Goal: Communication & Community: Connect with others

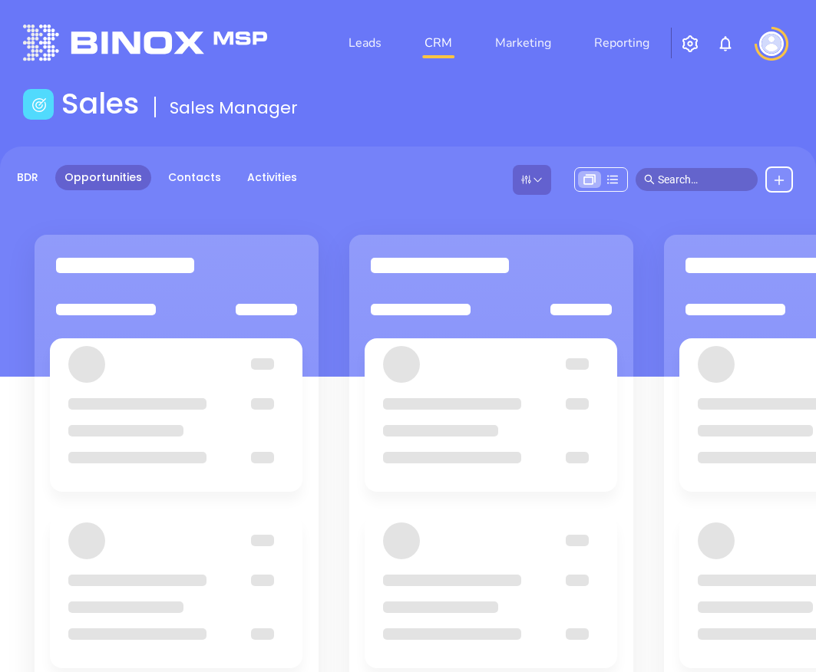
click at [772, 43] on img at bounding box center [771, 43] width 25 height 25
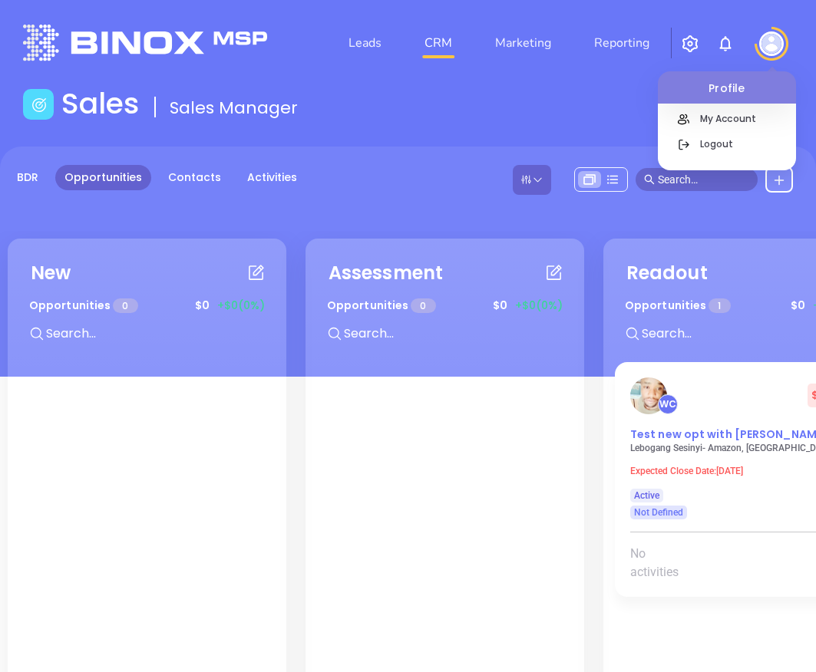
click at [730, 441] on span "Test new opt with [PERSON_NAME]" at bounding box center [728, 434] width 197 height 15
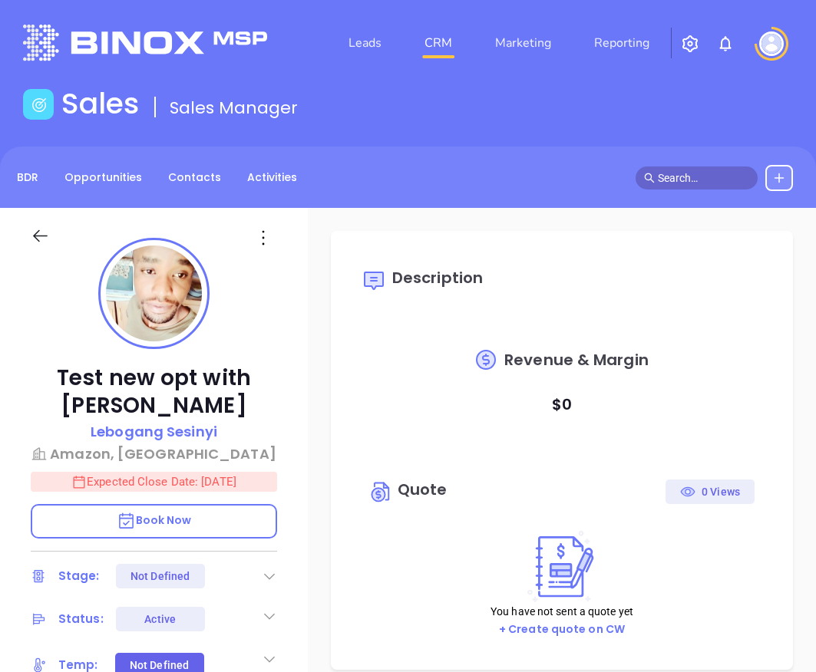
type input "10:00 am"
type input "[DATE]"
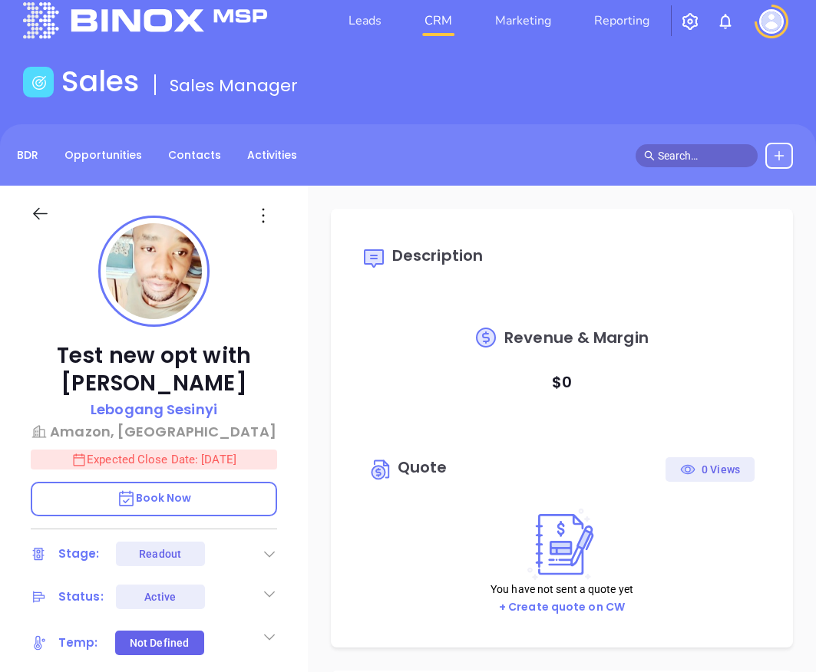
scroll to position [386, 0]
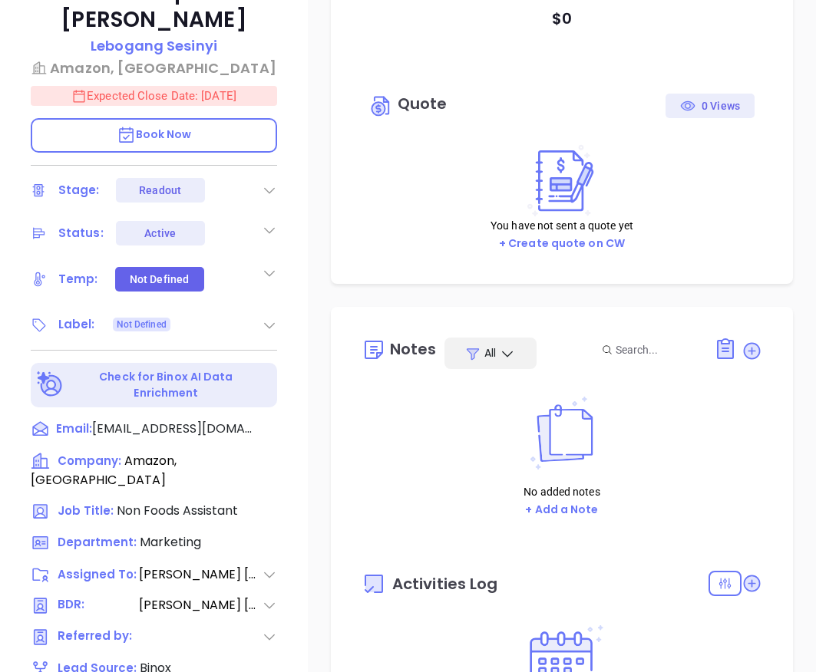
type input "[PERSON_NAME]"
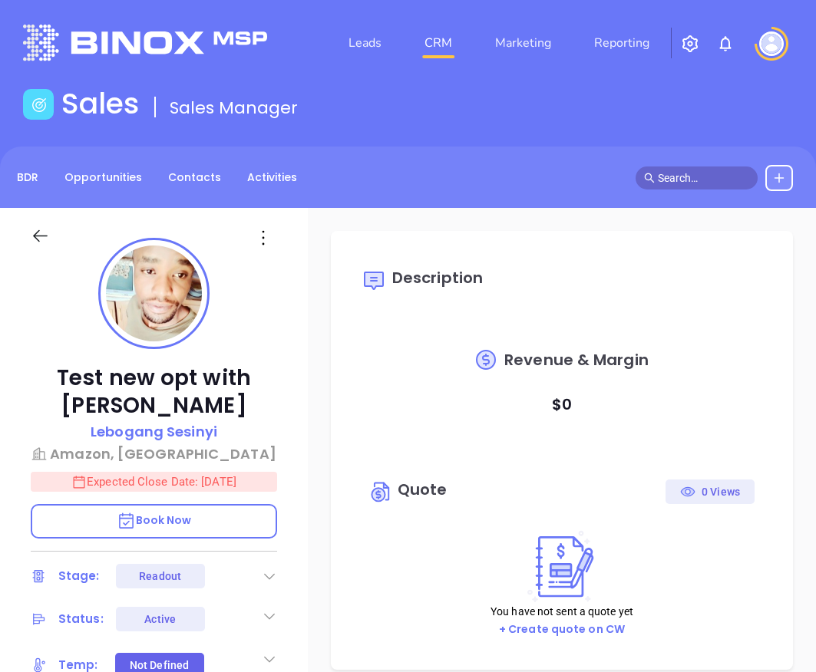
click at [687, 41] on img "button" at bounding box center [690, 44] width 18 height 18
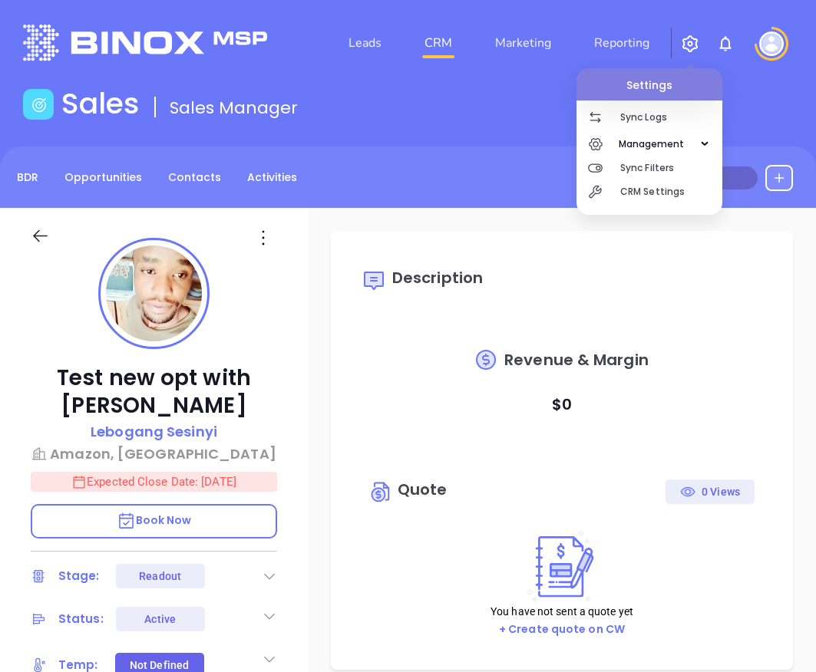
click at [768, 37] on img at bounding box center [771, 43] width 25 height 25
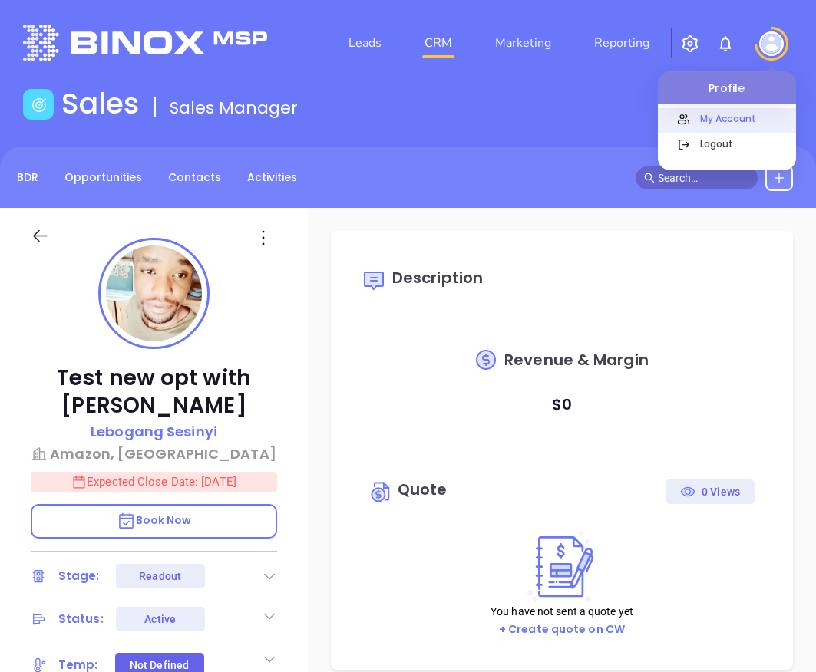
click at [756, 111] on p "My Account" at bounding box center [744, 119] width 104 height 16
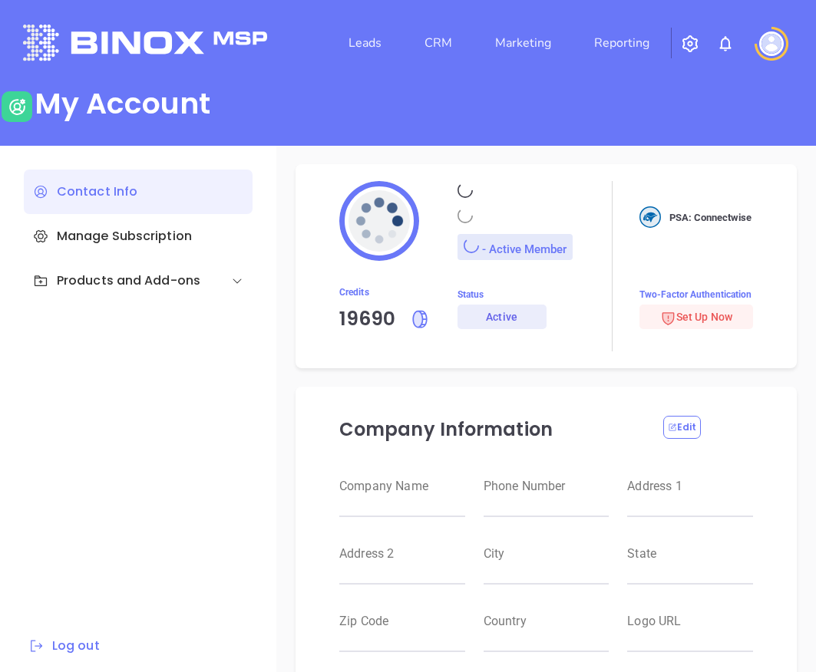
type input "Raulitos Company 2"
type input "(412) 123-4123"
type input "123 Main St"
type input "Suite 100"
type input "Anytown"
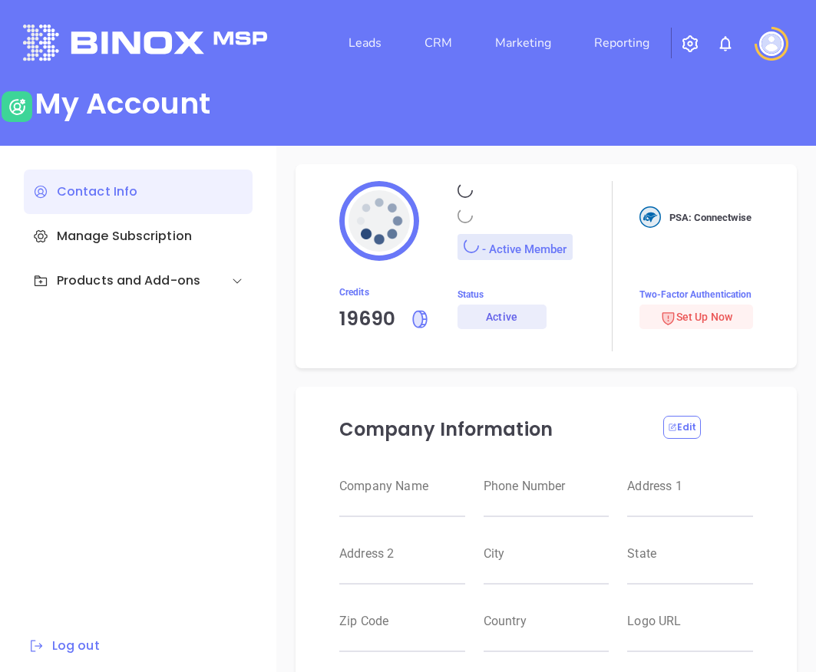
type input "CA"
type input "12345"
type input "US"
type input "https://motiva.net/wp-content/uploads/2024/02/Motiva-Networks-High-DPI.png"
type input "#000000"
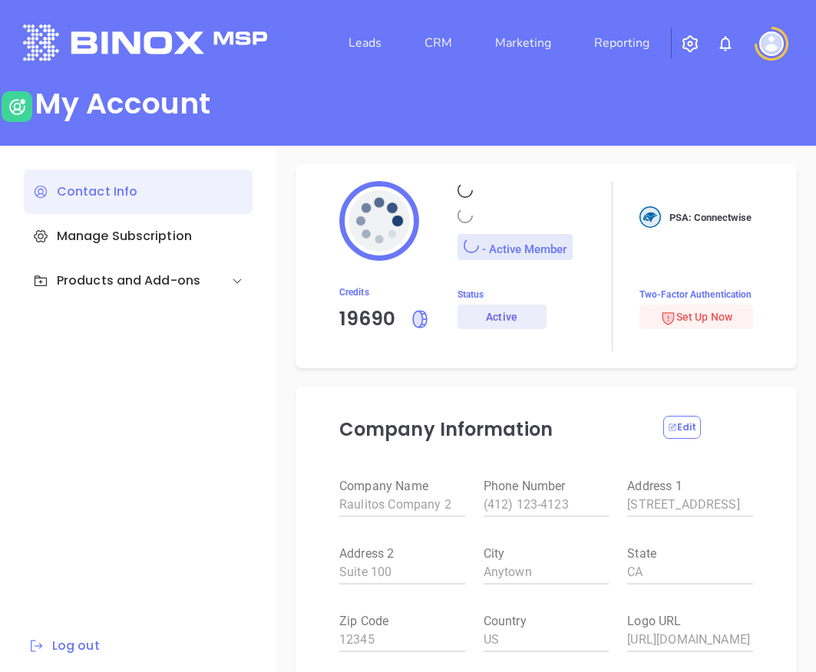
type input "Raul"
type input "Batres"
type input "raul@binoxmsp.com"
type input "Binox Company Test"
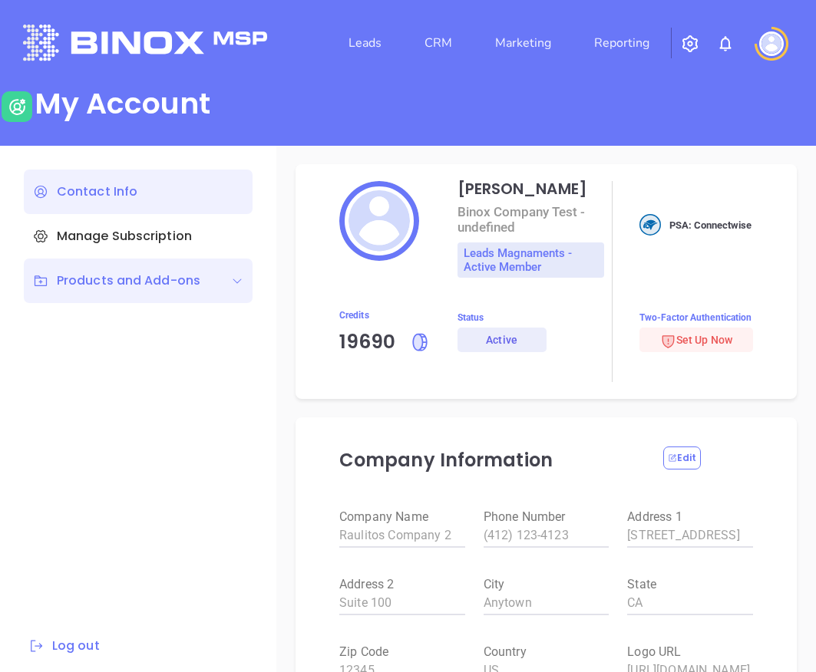
click at [158, 276] on div "Products and Add-ons" at bounding box center [116, 281] width 167 height 18
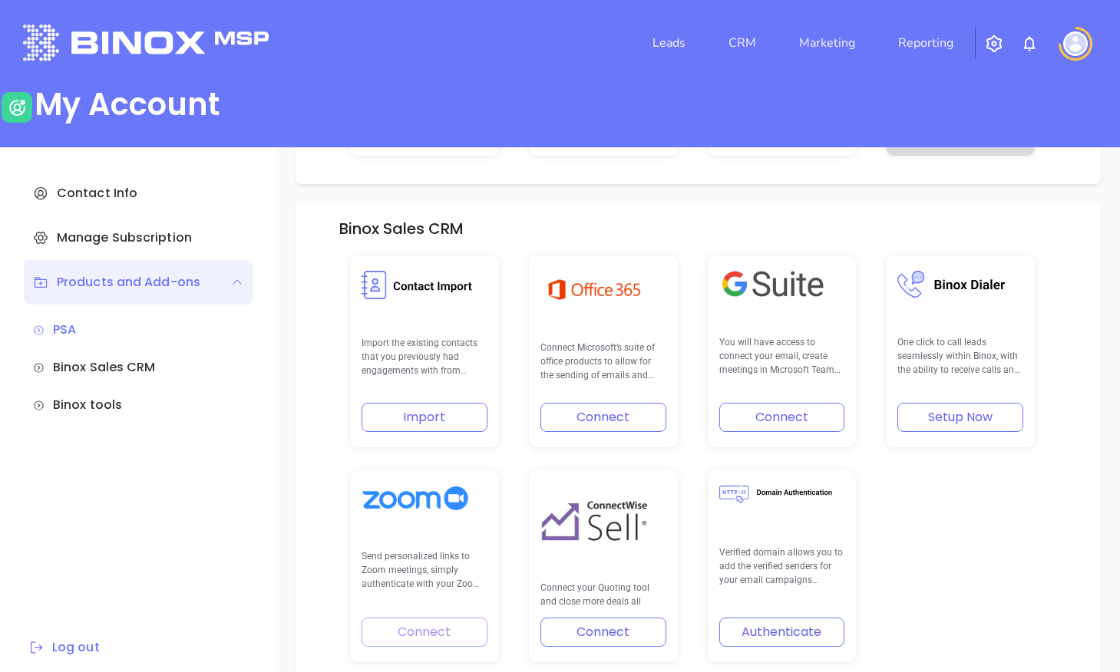
scroll to position [362, 0]
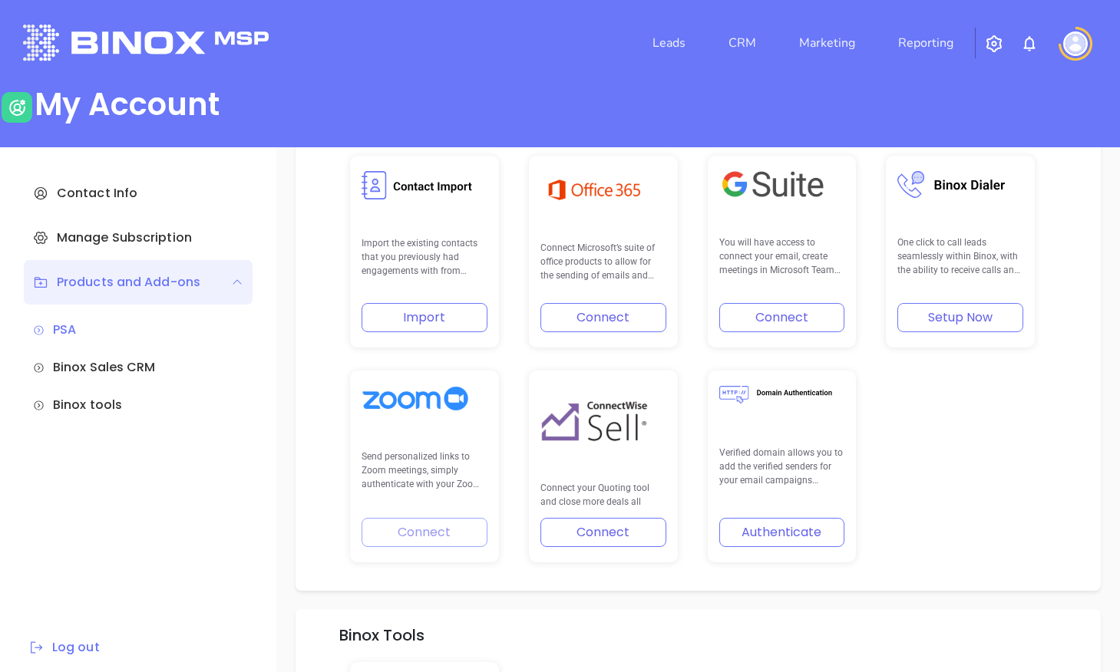
click at [815, 312] on button "Setup Now" at bounding box center [960, 317] width 126 height 29
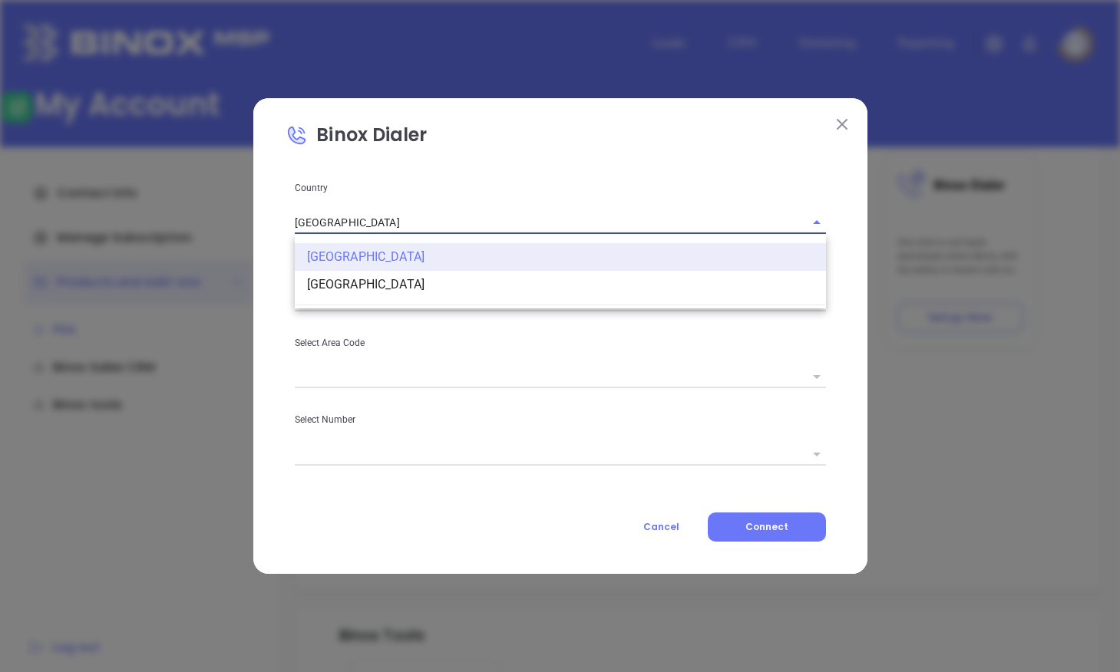
click at [419, 224] on input "[GEOGRAPHIC_DATA]" at bounding box center [549, 222] width 508 height 22
click at [457, 185] on p "Country" at bounding box center [560, 188] width 531 height 17
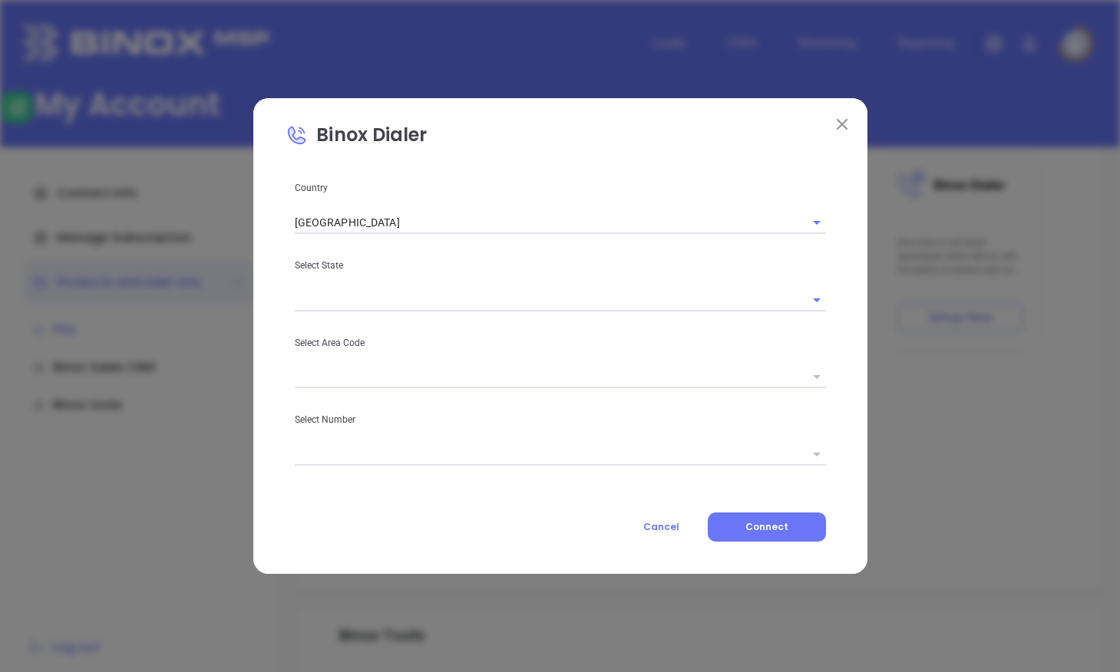
click at [381, 312] on div "Country United States Select State Select Area Code Select Number Cancel Connect" at bounding box center [559, 361] width 549 height 362
click at [391, 304] on input "text" at bounding box center [539, 300] width 488 height 22
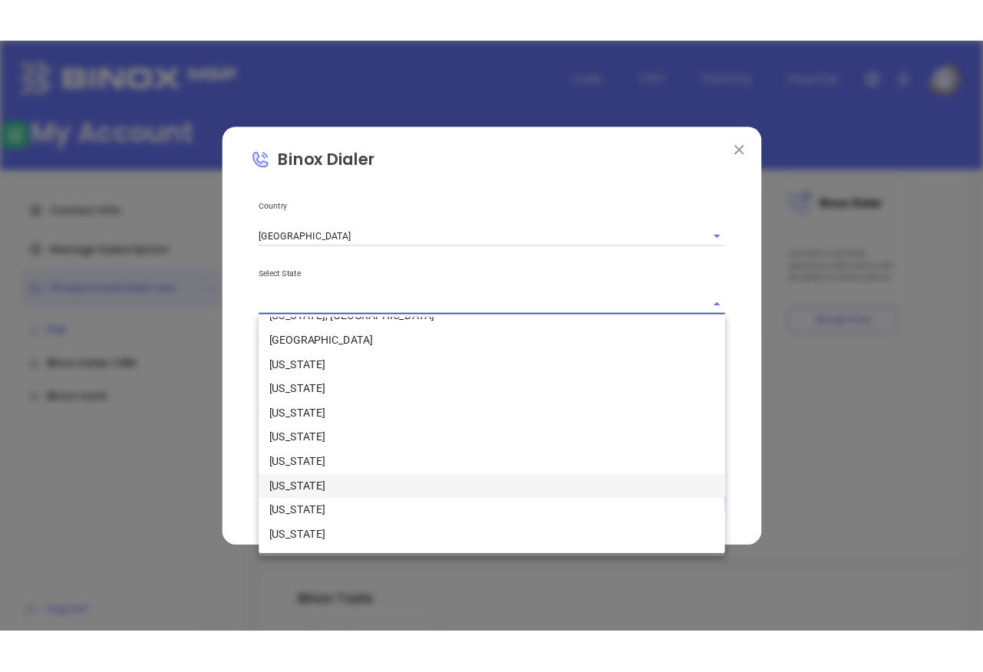
scroll to position [1209, 0]
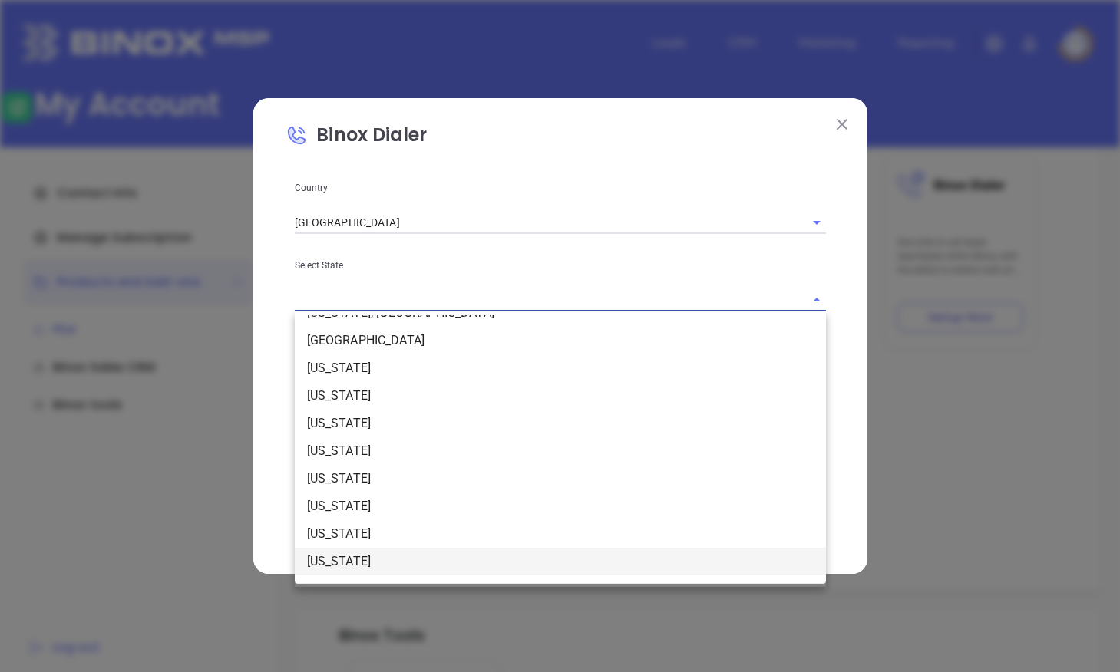
click at [371, 551] on li "New York" at bounding box center [560, 562] width 531 height 28
type input "New York"
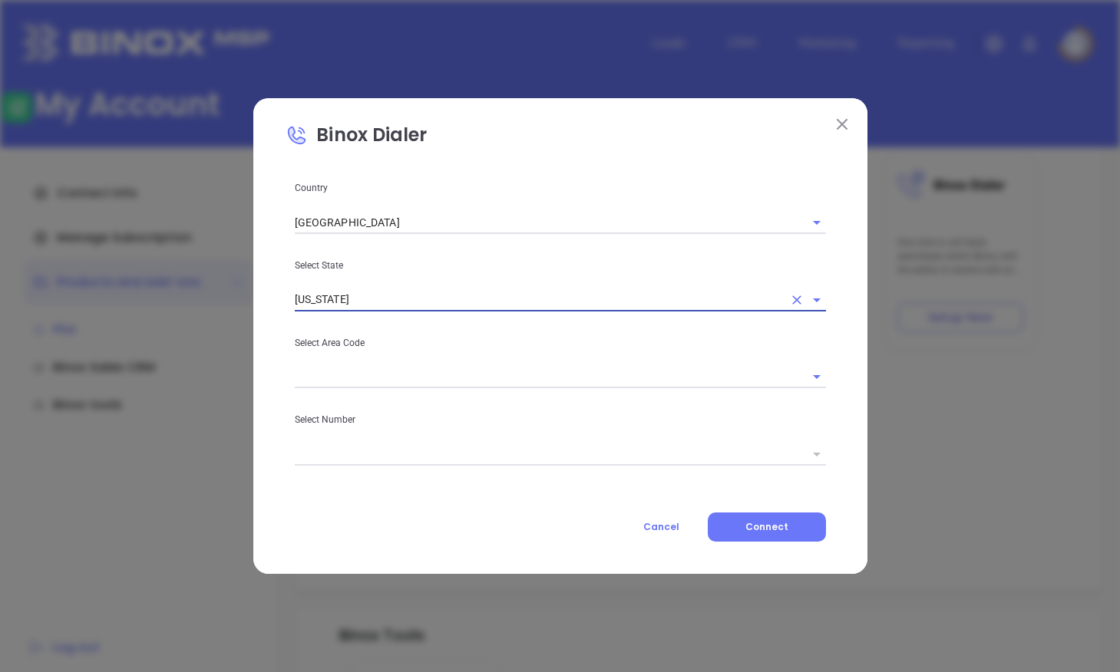
click at [399, 382] on input "text" at bounding box center [539, 377] width 488 height 22
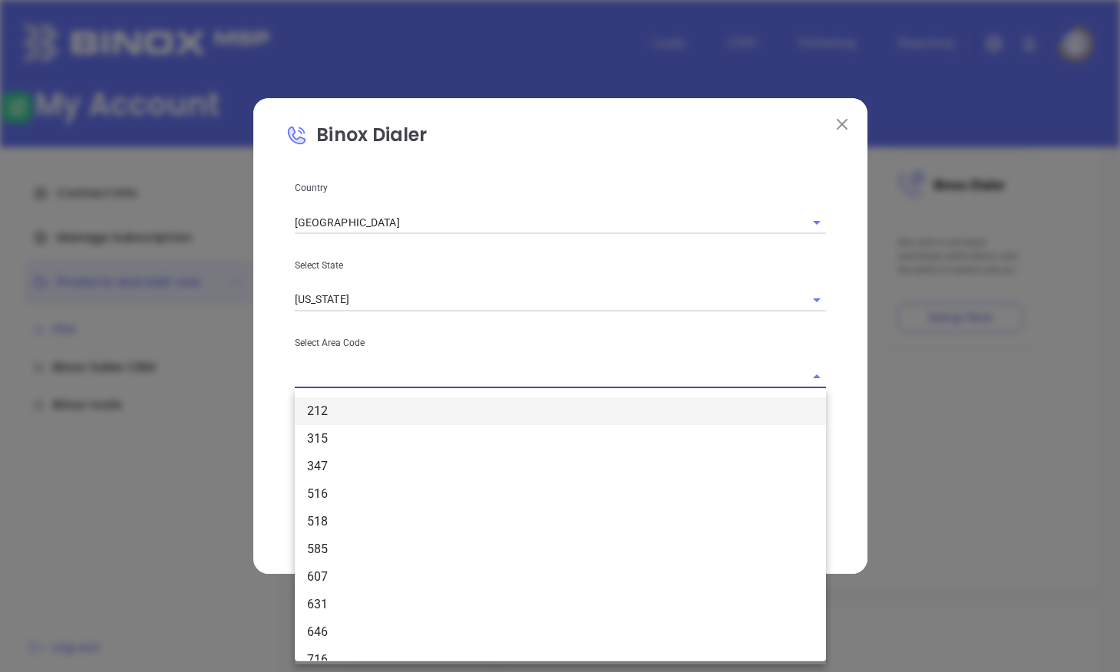
click at [391, 407] on li "212" at bounding box center [560, 412] width 531 height 28
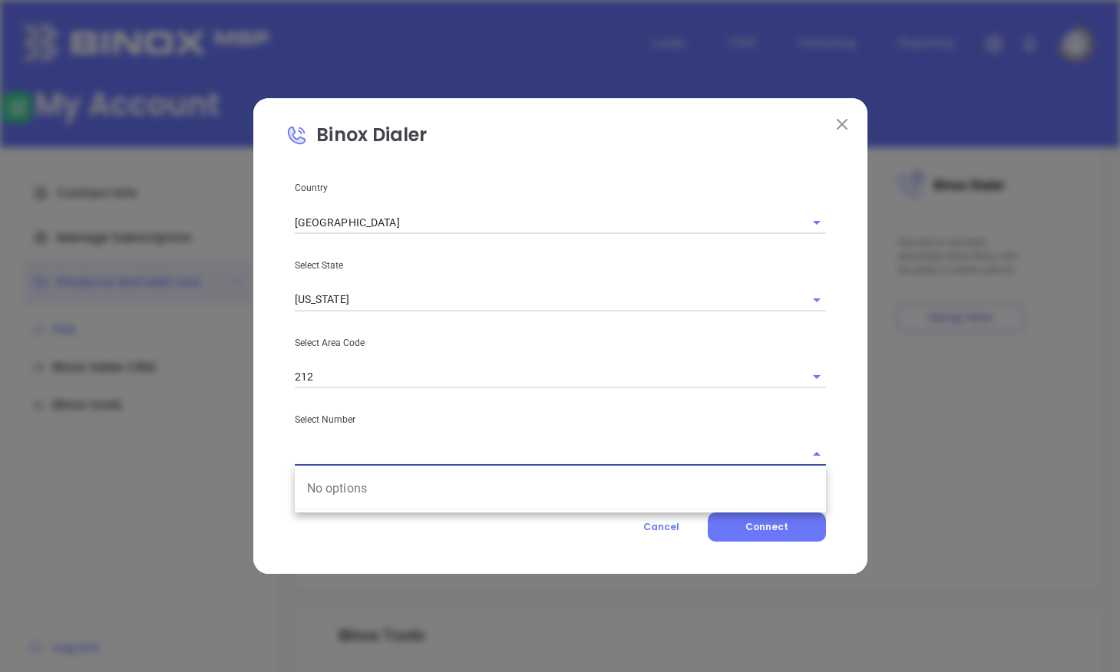
click at [352, 445] on input "text" at bounding box center [539, 454] width 488 height 22
click at [399, 375] on input "212" at bounding box center [539, 377] width 488 height 22
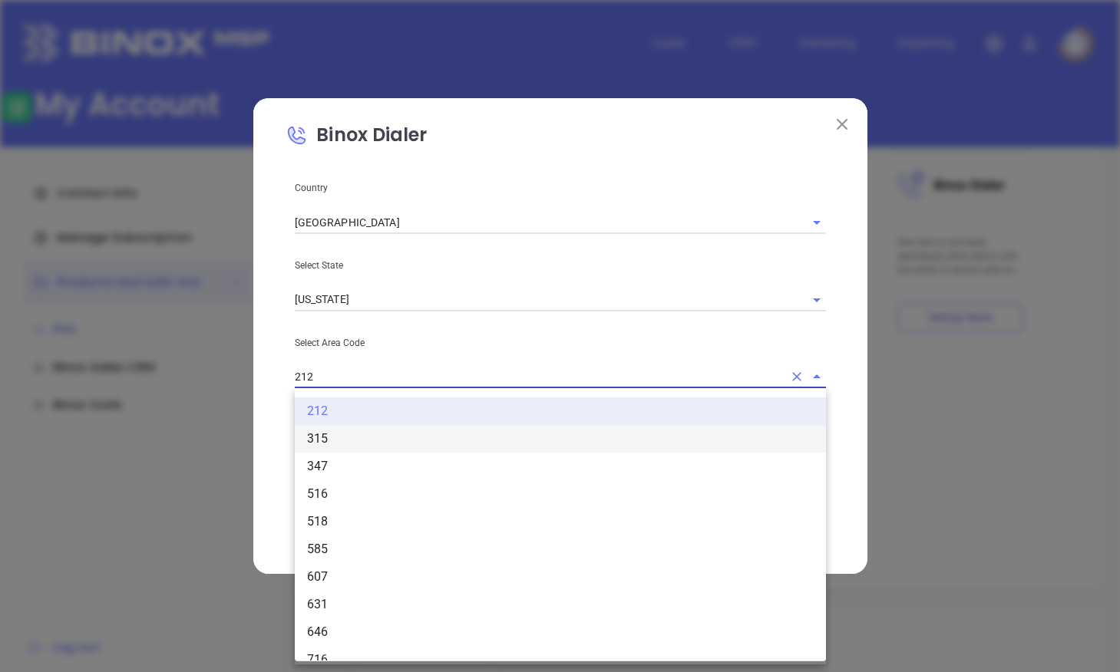
click at [363, 431] on li "315" at bounding box center [560, 439] width 531 height 28
type input "315"
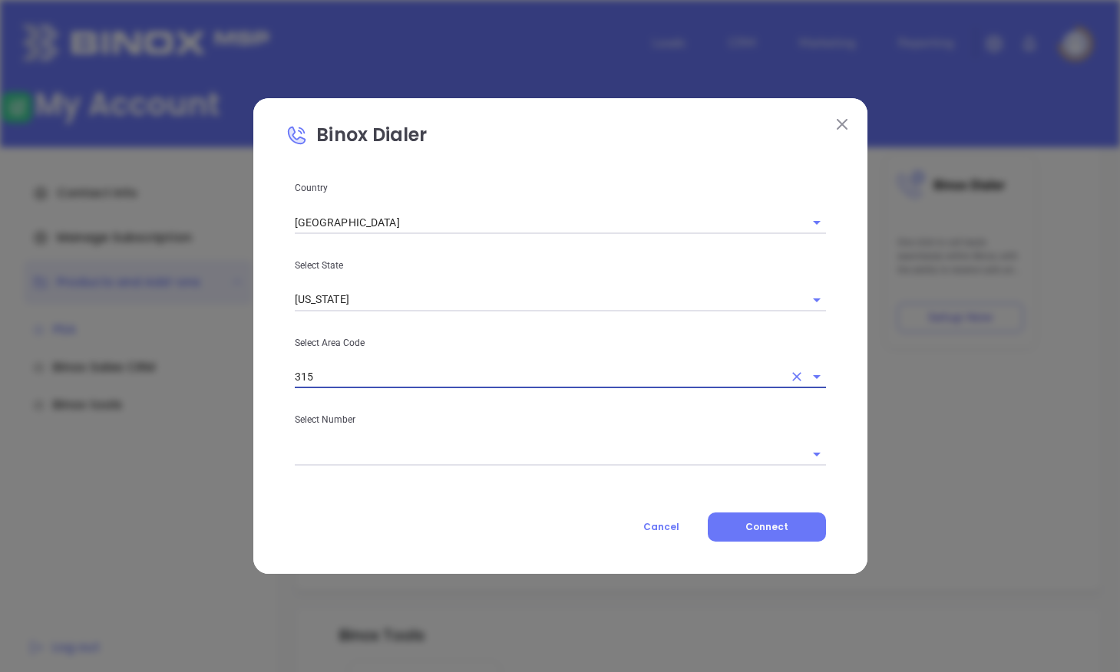
click at [361, 443] on input "text" at bounding box center [539, 454] width 488 height 22
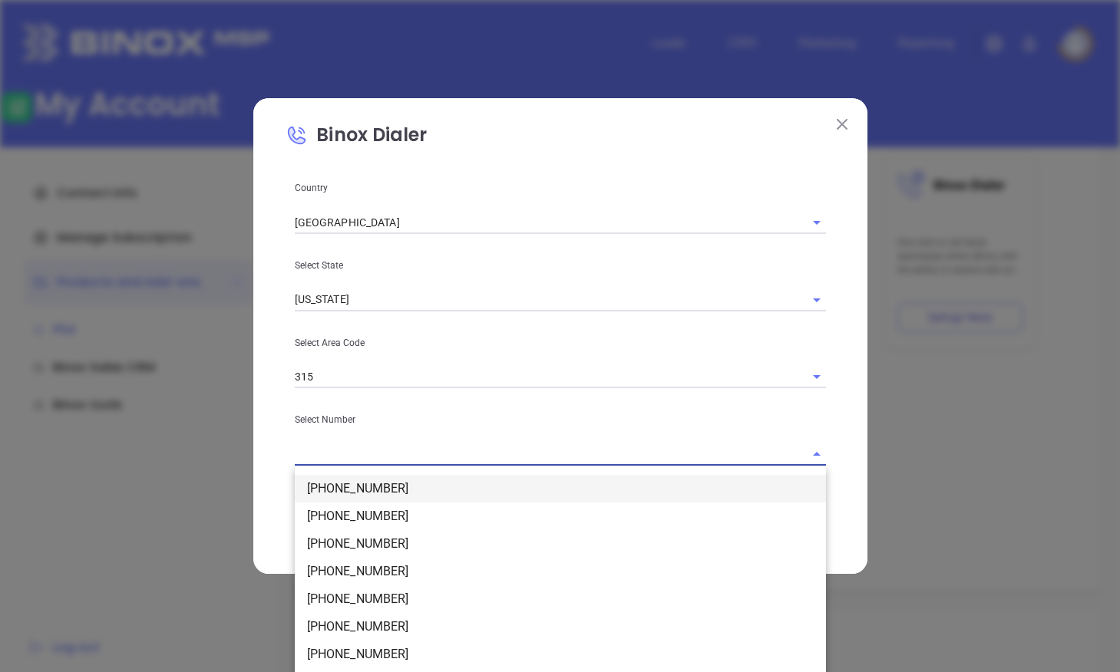
click at [381, 483] on li "(315) 847-1595" at bounding box center [560, 489] width 531 height 28
type input "(315) 847-1595"
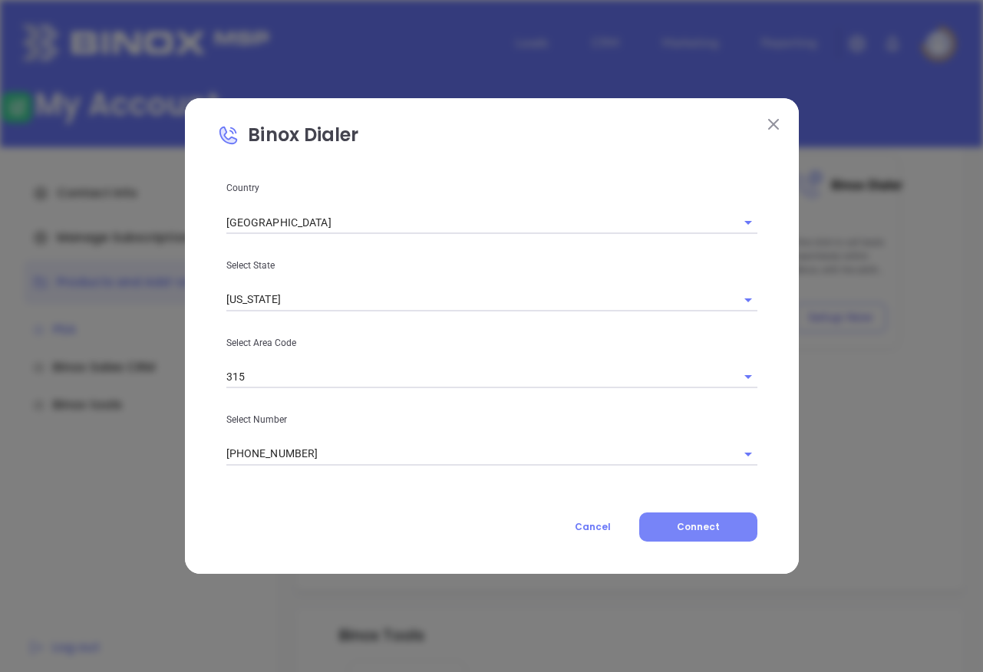
click at [721, 524] on button "Connect" at bounding box center [698, 527] width 118 height 29
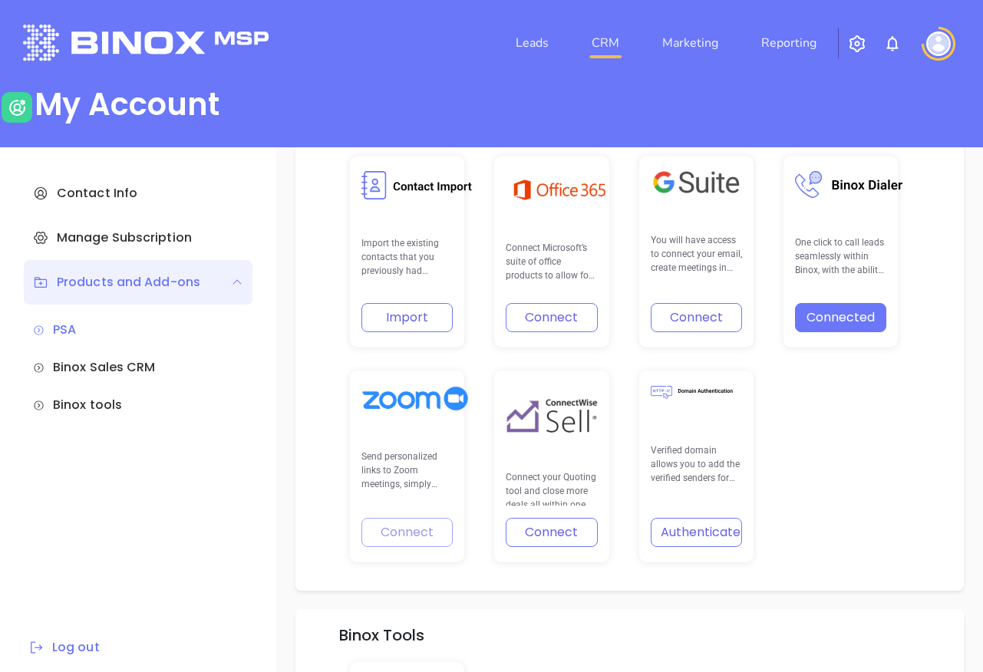
click at [606, 37] on link "CRM" at bounding box center [606, 43] width 40 height 31
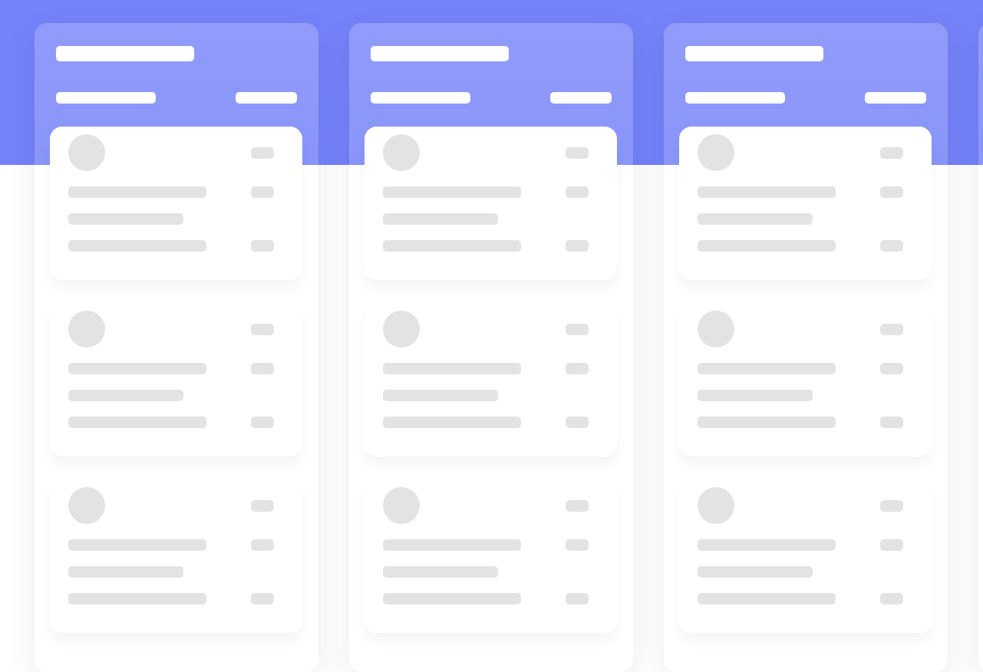
scroll to position [209, 0]
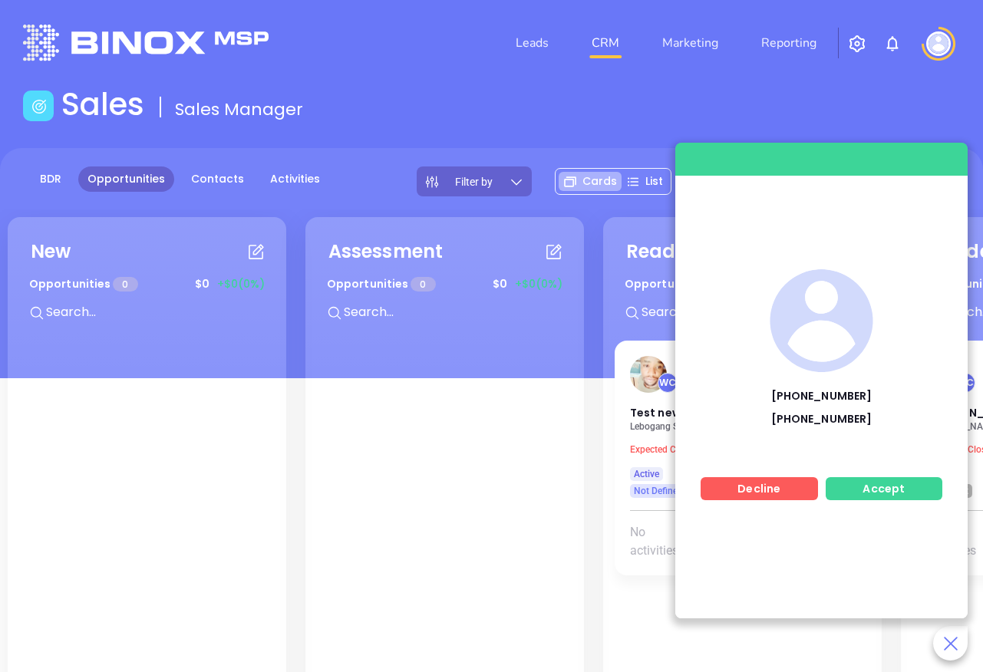
click at [879, 493] on span "Accept" at bounding box center [884, 488] width 42 height 15
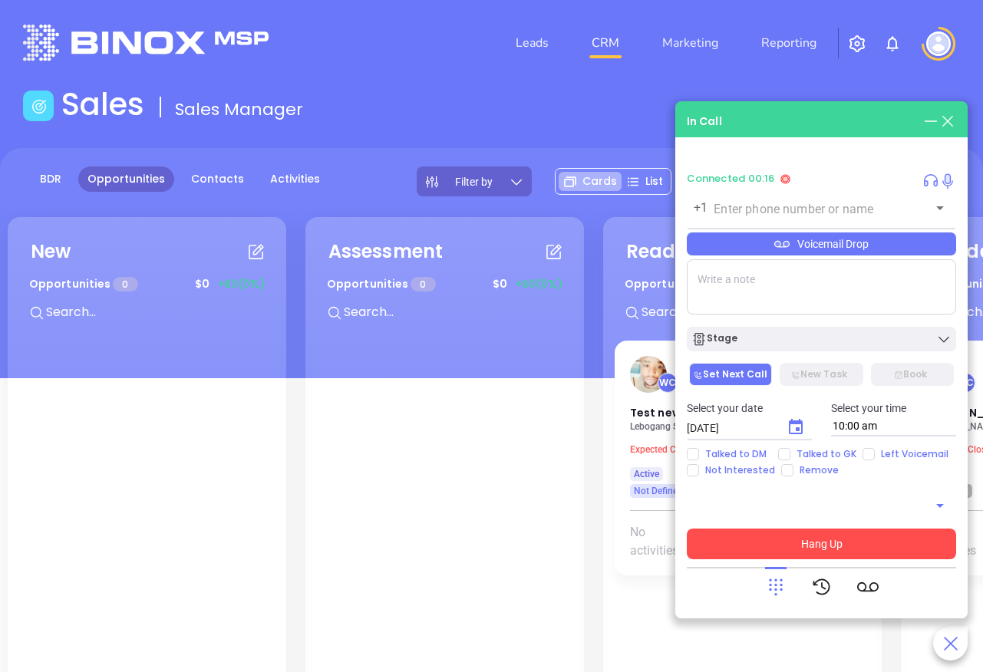
click at [823, 539] on button "Hang Up" at bounding box center [821, 544] width 269 height 31
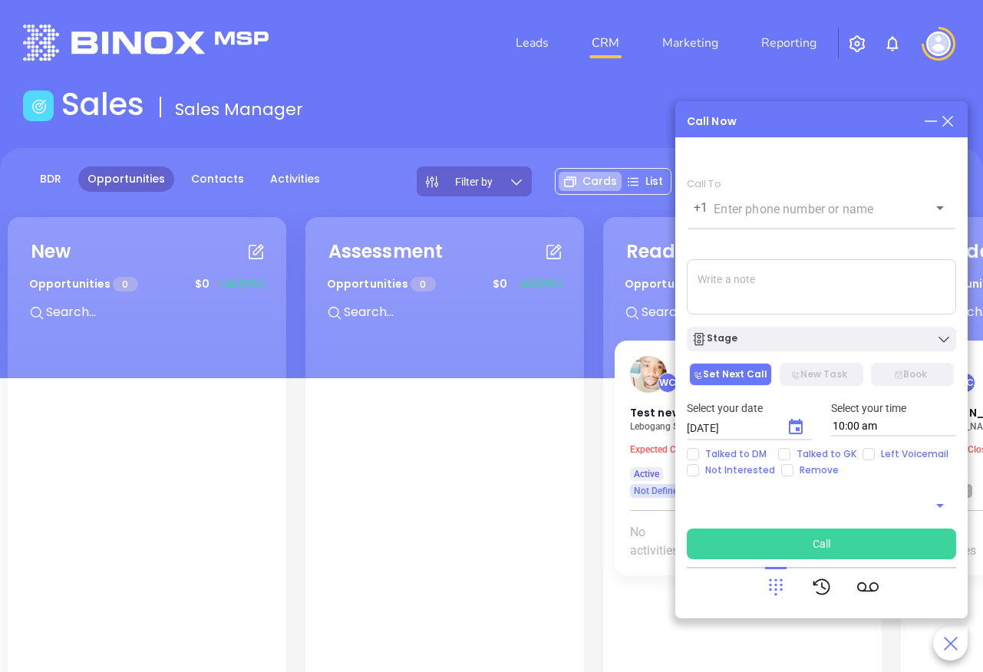
click at [776, 592] on icon at bounding box center [775, 586] width 21 height 21
click at [778, 590] on icon at bounding box center [775, 586] width 21 height 21
click at [948, 123] on icon at bounding box center [947, 121] width 11 height 11
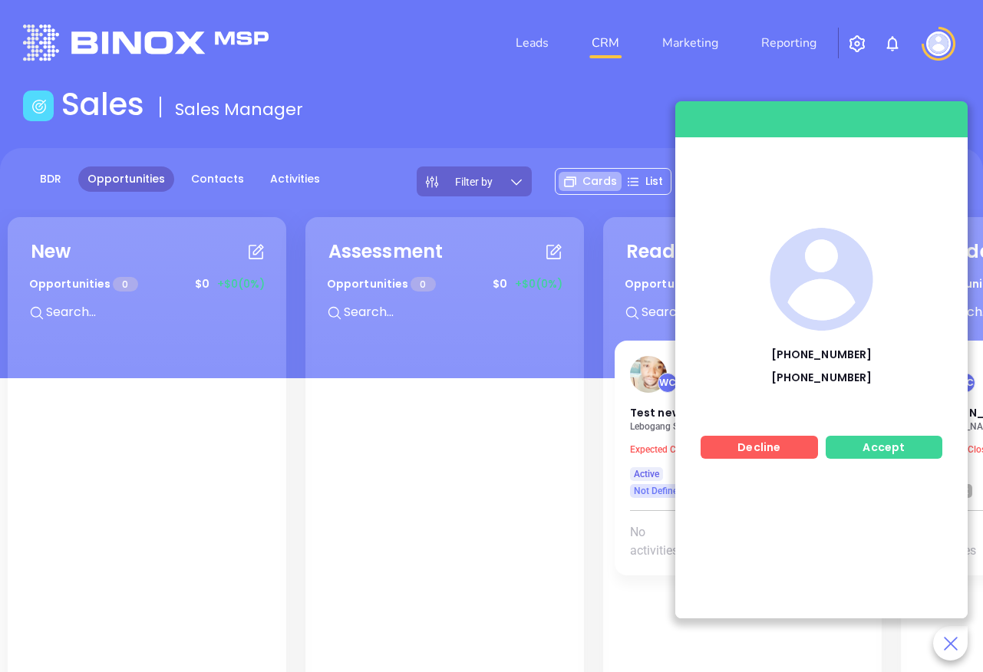
click at [894, 453] on span "Accept" at bounding box center [884, 447] width 42 height 15
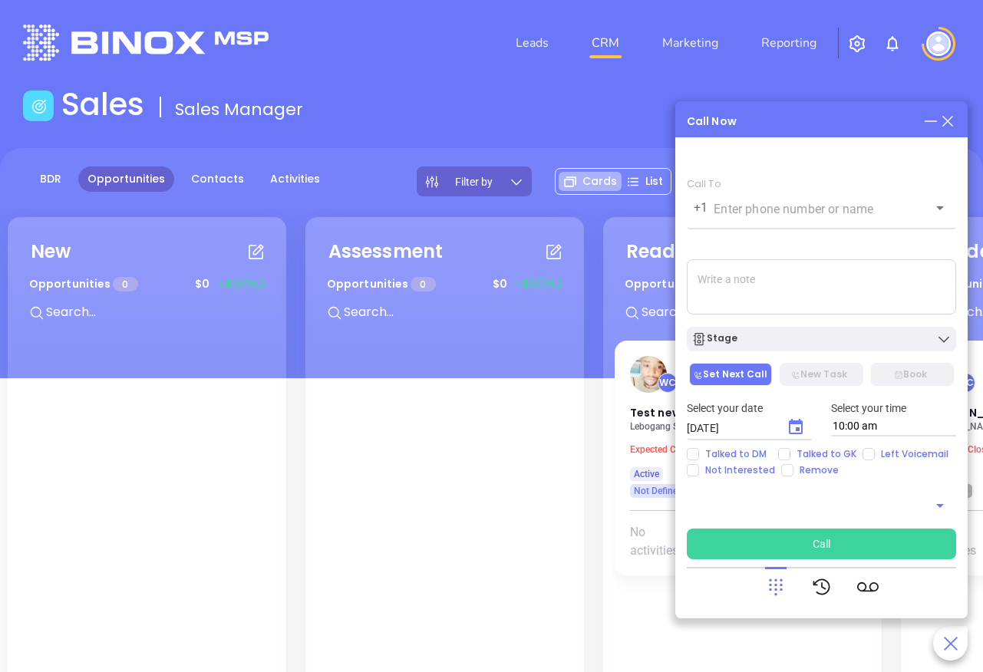
click at [947, 124] on icon at bounding box center [947, 121] width 17 height 17
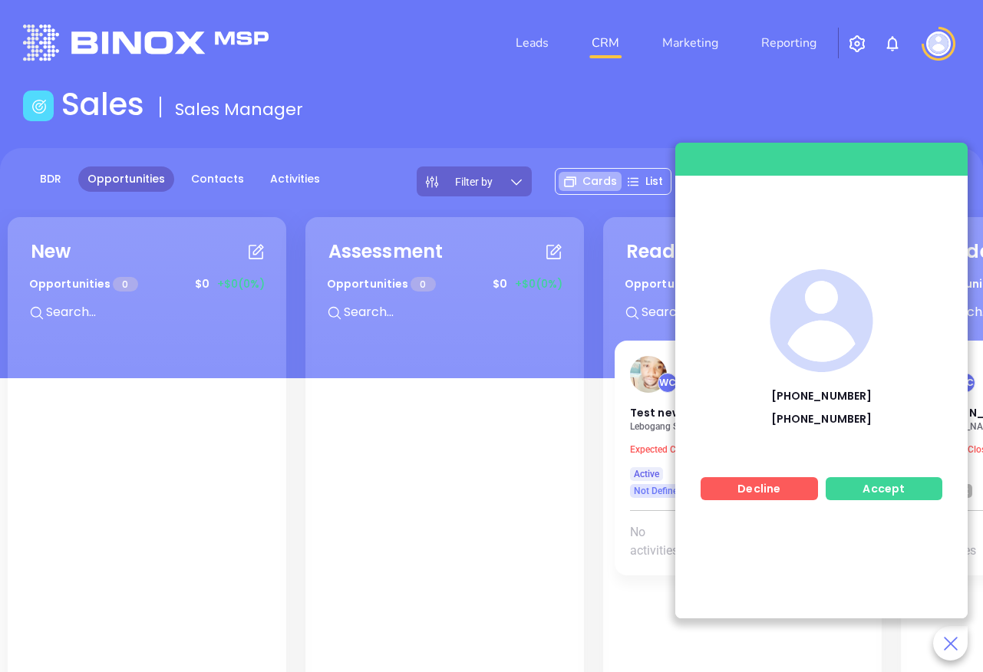
click at [872, 483] on span "Accept" at bounding box center [884, 488] width 42 height 15
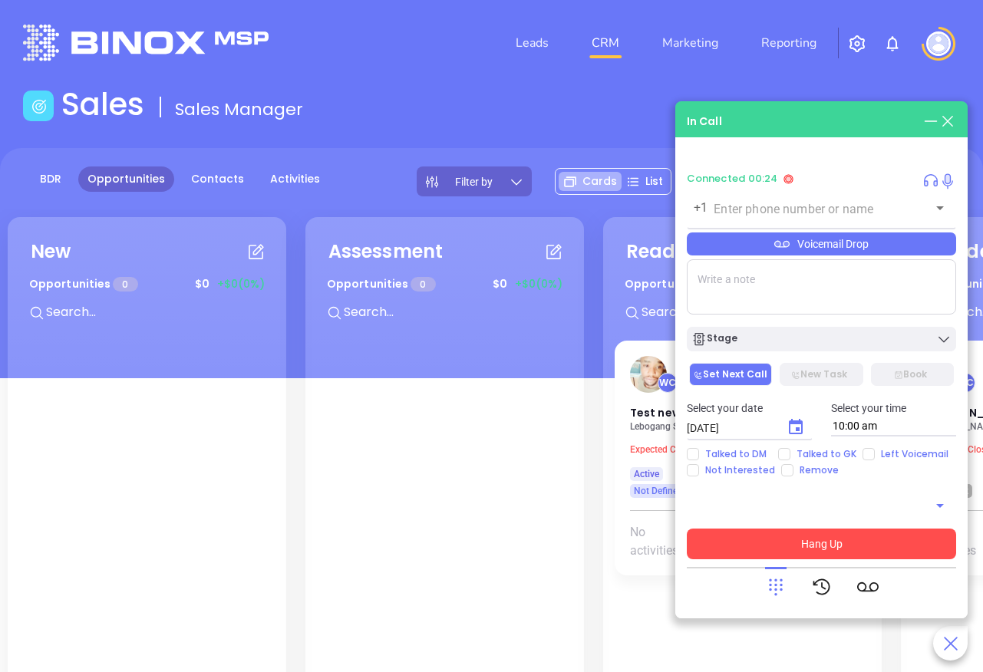
click at [822, 534] on button "Hang Up" at bounding box center [821, 544] width 269 height 31
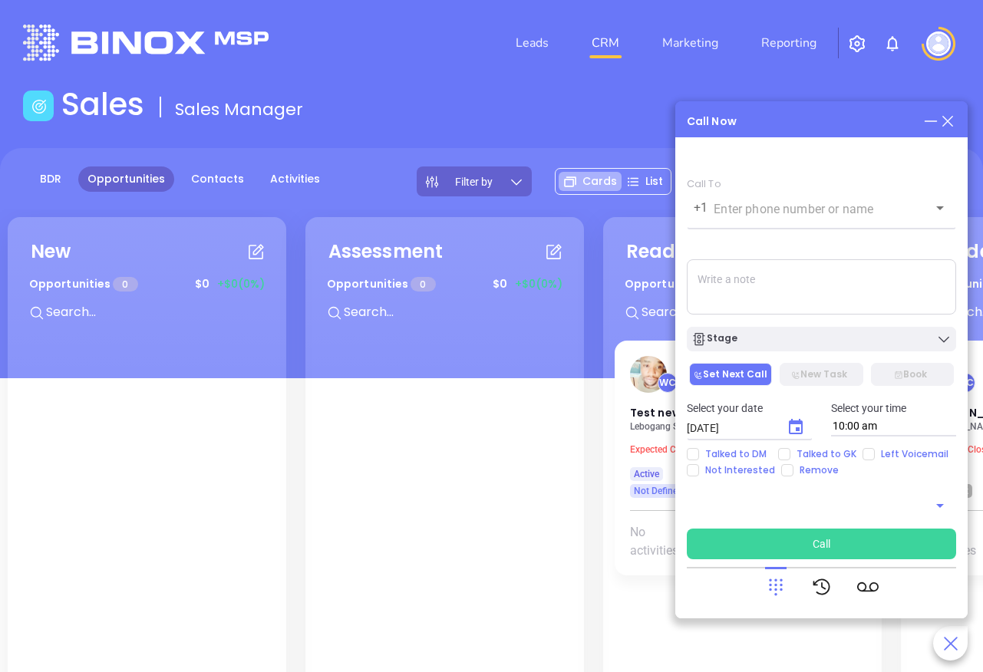
click at [948, 119] on icon at bounding box center [947, 121] width 17 height 17
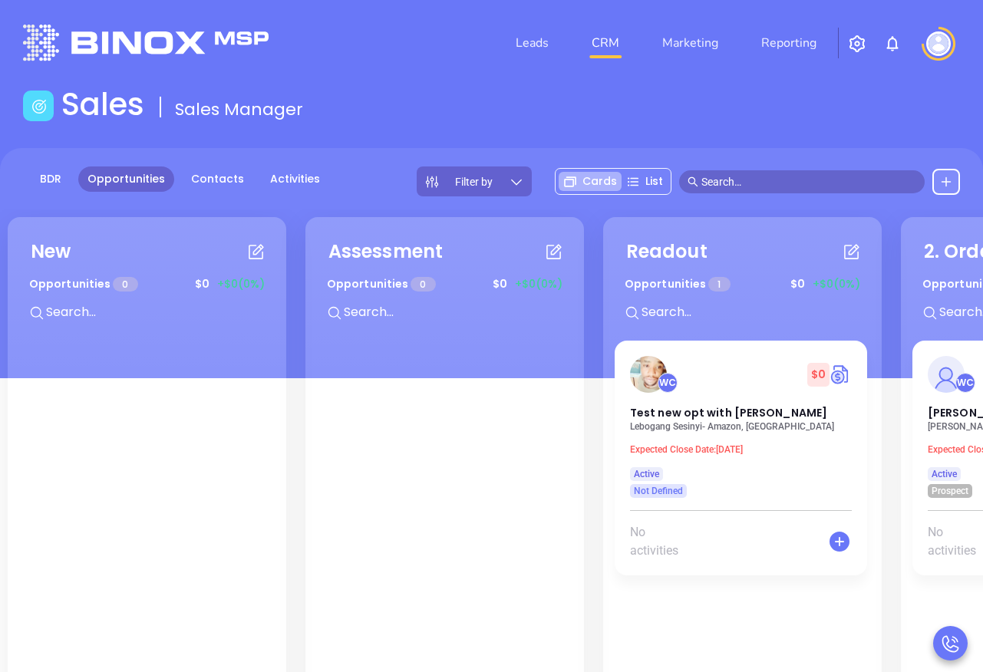
click at [806, 177] on input "text" at bounding box center [808, 181] width 215 height 17
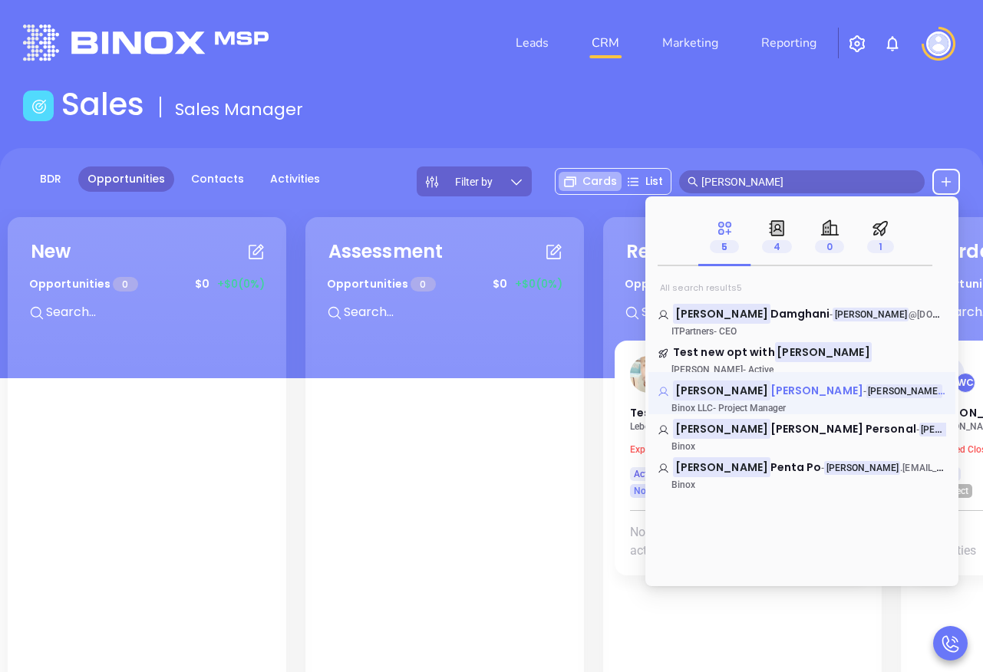
type input "[PERSON_NAME]"
click at [770, 394] on span "[PERSON_NAME]" at bounding box center [816, 390] width 93 height 15
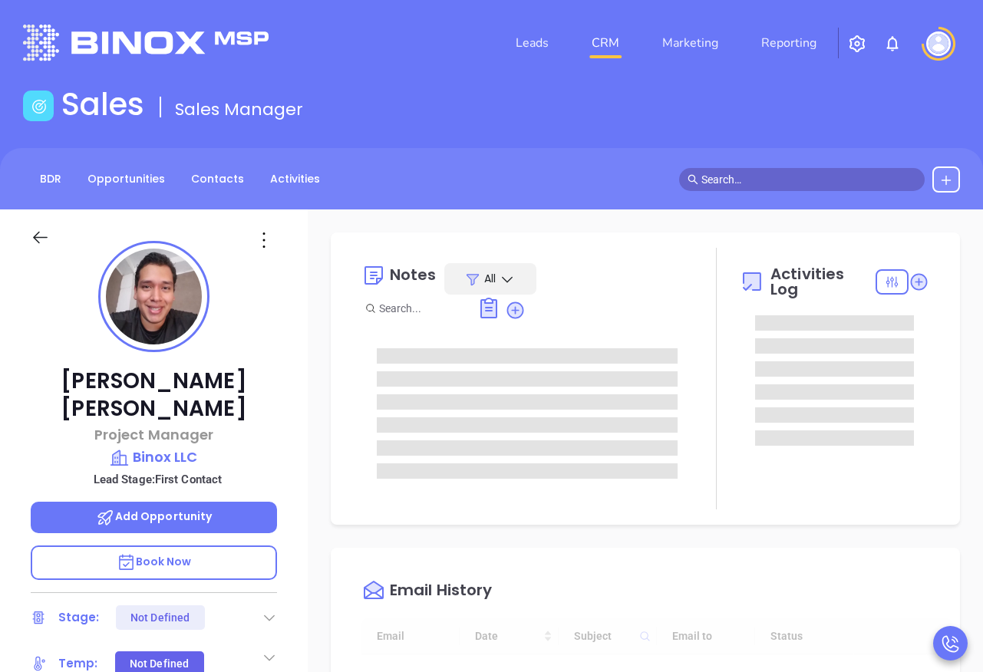
type input "[DATE]"
type input "[PERSON_NAME]"
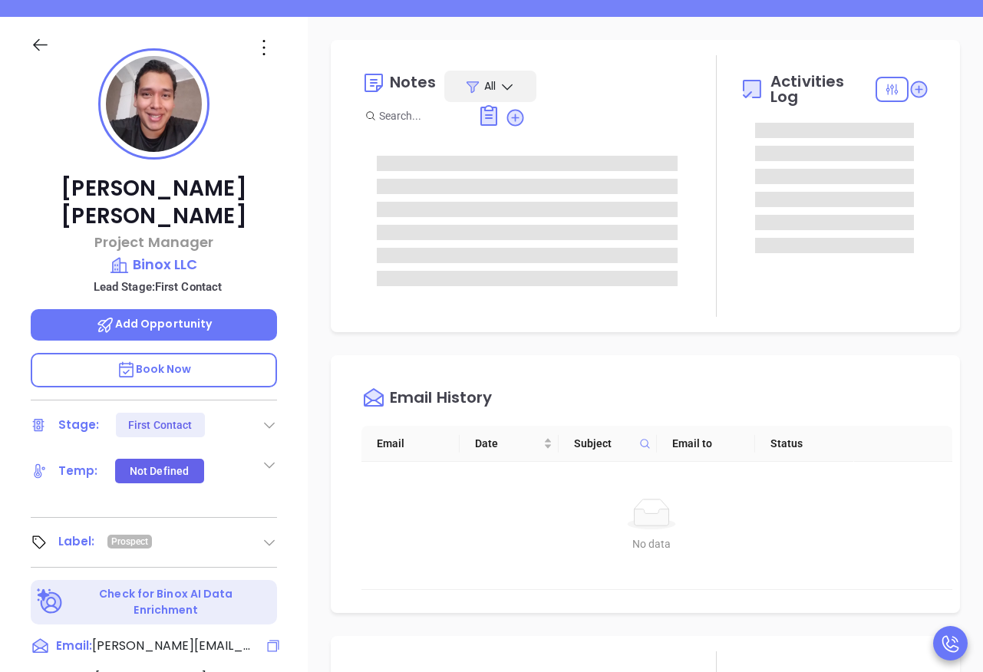
scroll to position [0, 0]
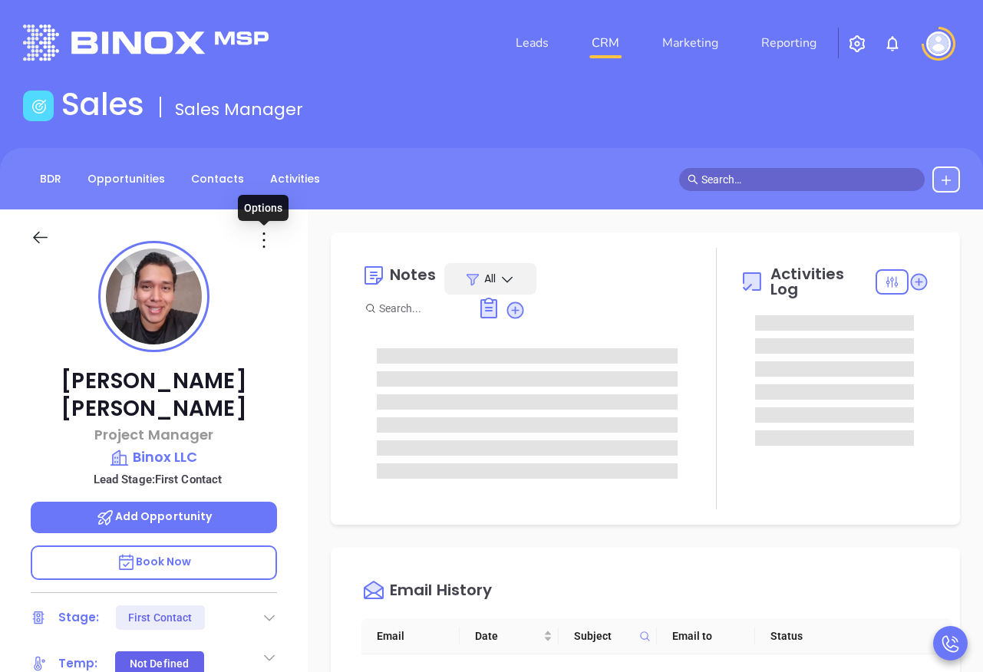
click at [265, 236] on icon at bounding box center [264, 240] width 25 height 25
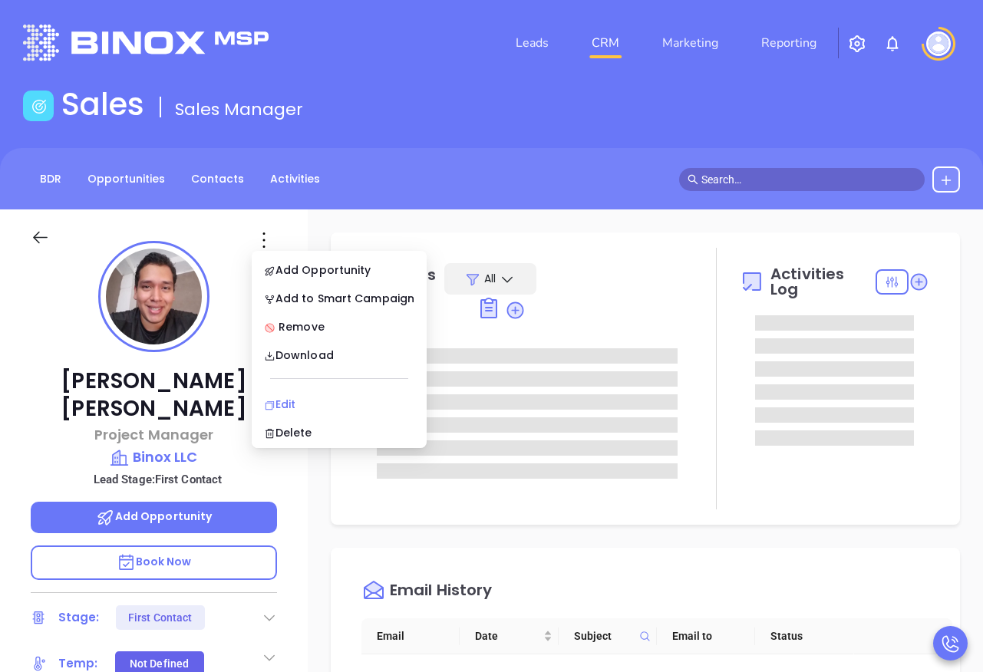
click at [299, 403] on div "Edit" at bounding box center [339, 404] width 150 height 17
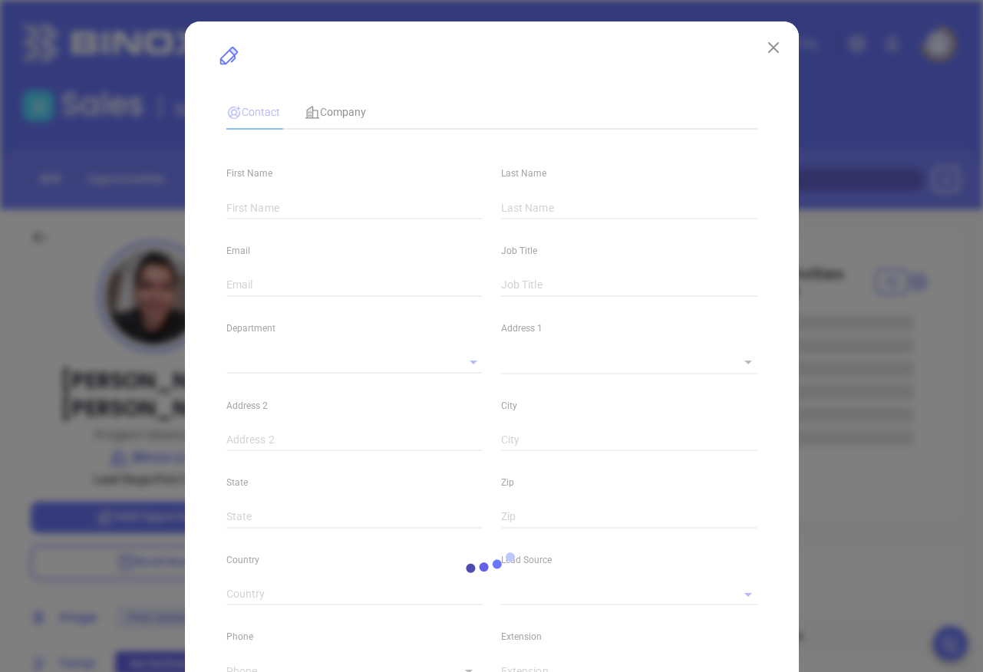
type input "[PERSON_NAME]"
type input "[PERSON_NAME][EMAIL_ADDRESS][DOMAIN_NAME]"
type input "Project Manager"
type input "1"
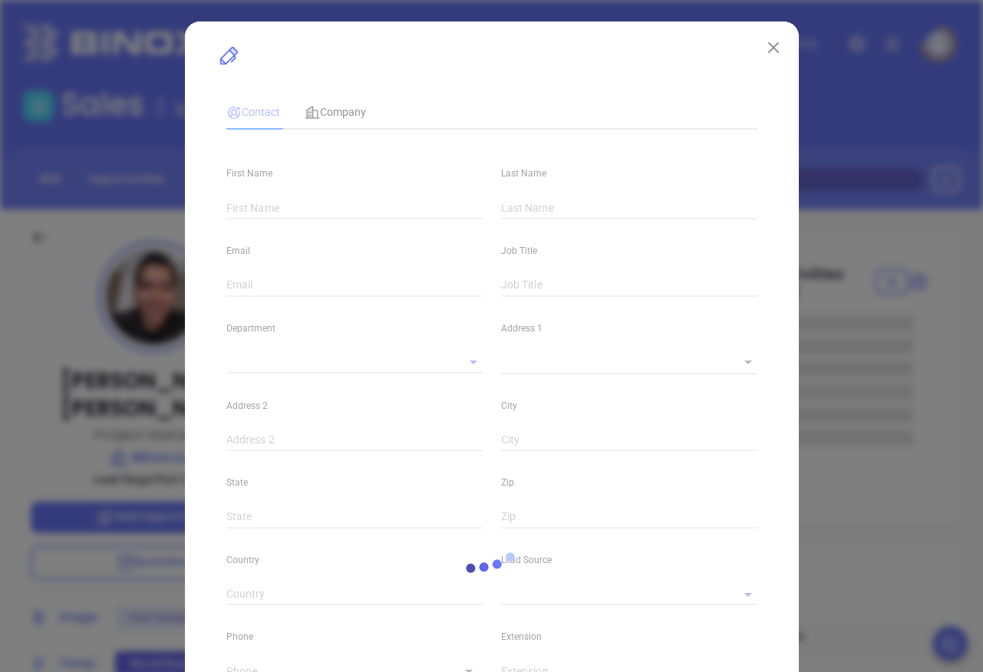
type input "[GEOGRAPHIC_DATA]"
type input "[DOMAIN_NAME][URL][PERSON_NAME]"
type input "Marketing"
type input "Website Reveal"
type input "[PERSON_NAME]"
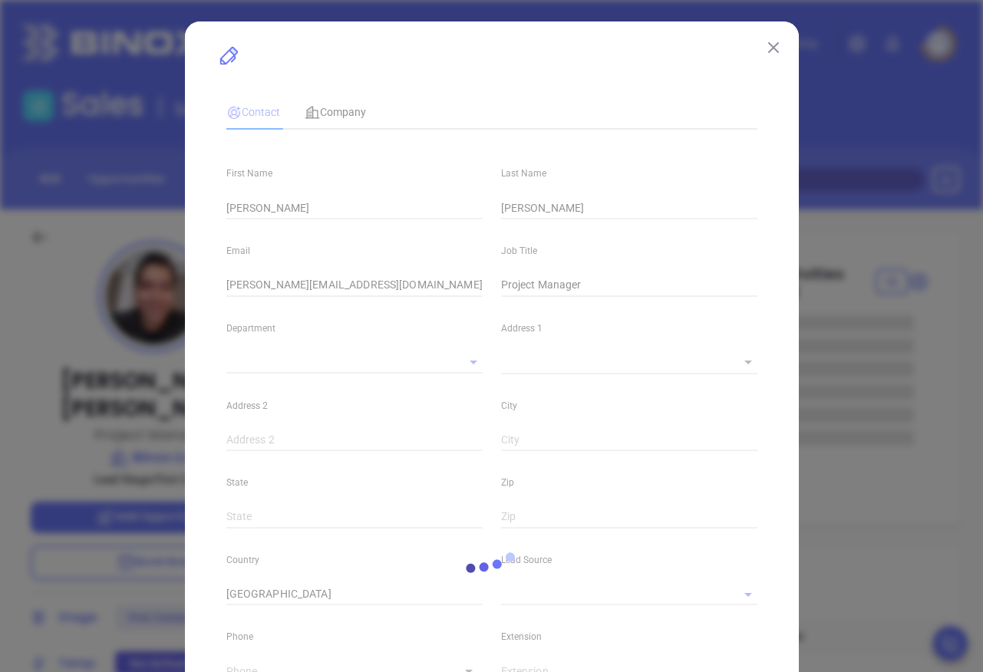
type input "First Contact"
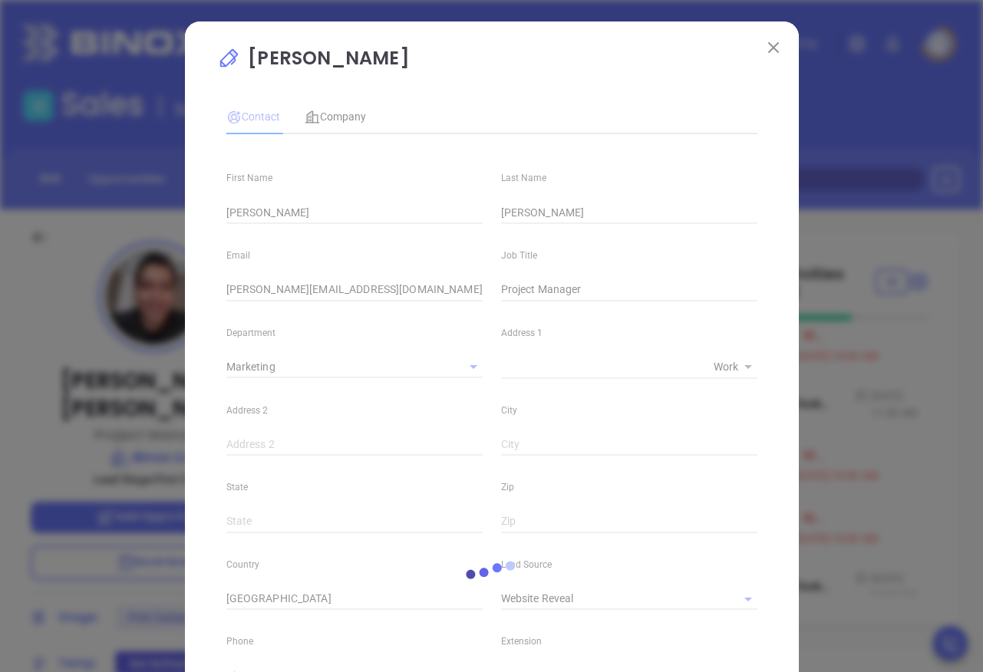
type input "[PHONE_NUMBER]"
type input "1"
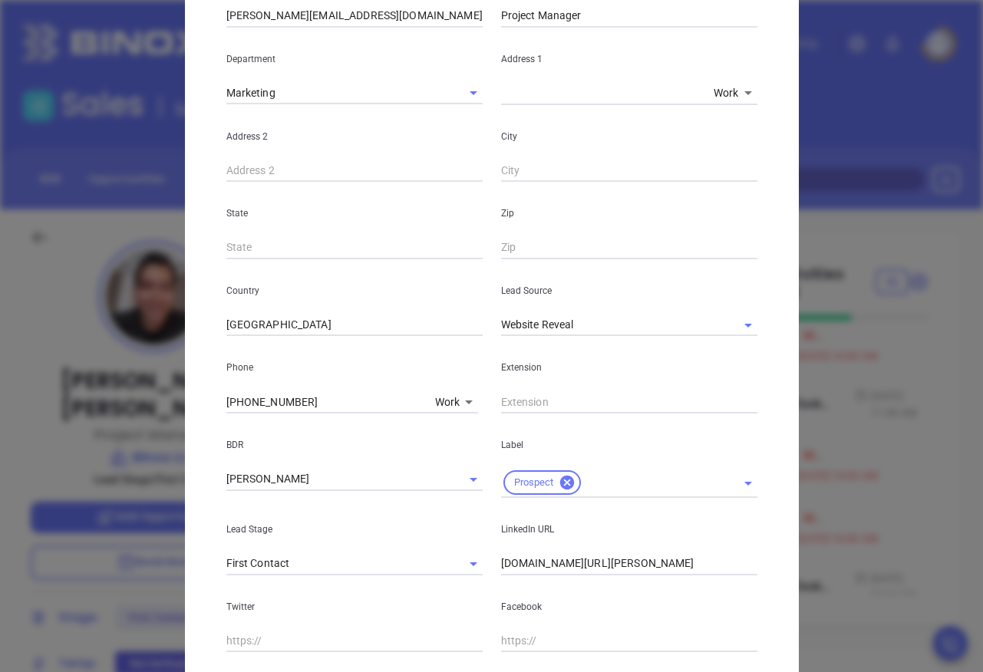
scroll to position [214, 0]
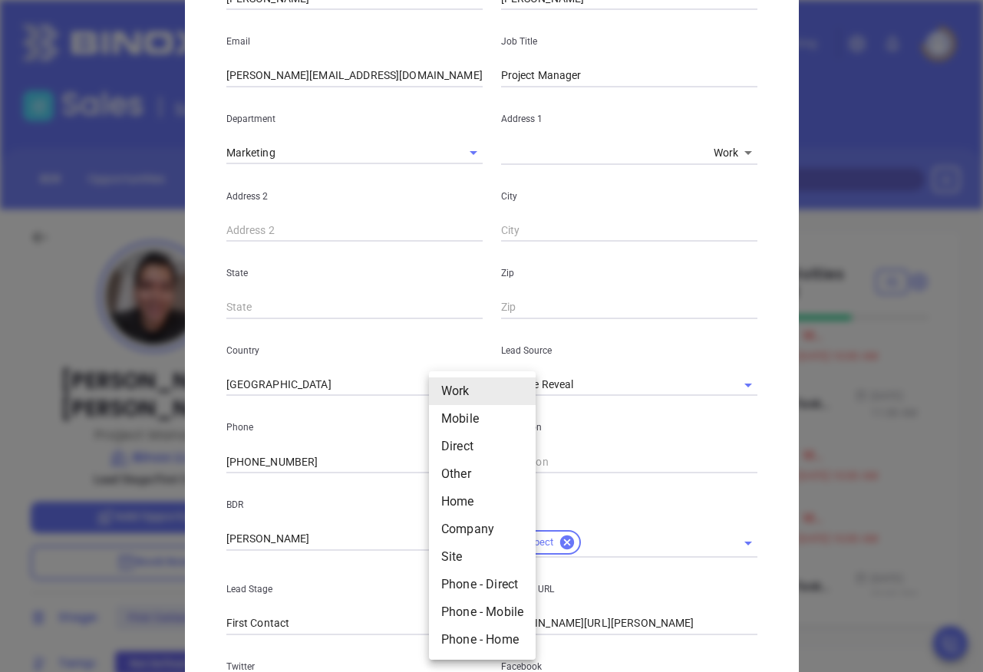
click at [448, 458] on body "Leads CRM Marketing Reporting Financial Leads Leads Sales Sales Manager BDR Opp…" at bounding box center [491, 336] width 983 height 672
click at [464, 441] on li "Direct" at bounding box center [482, 447] width 107 height 28
type input "3"
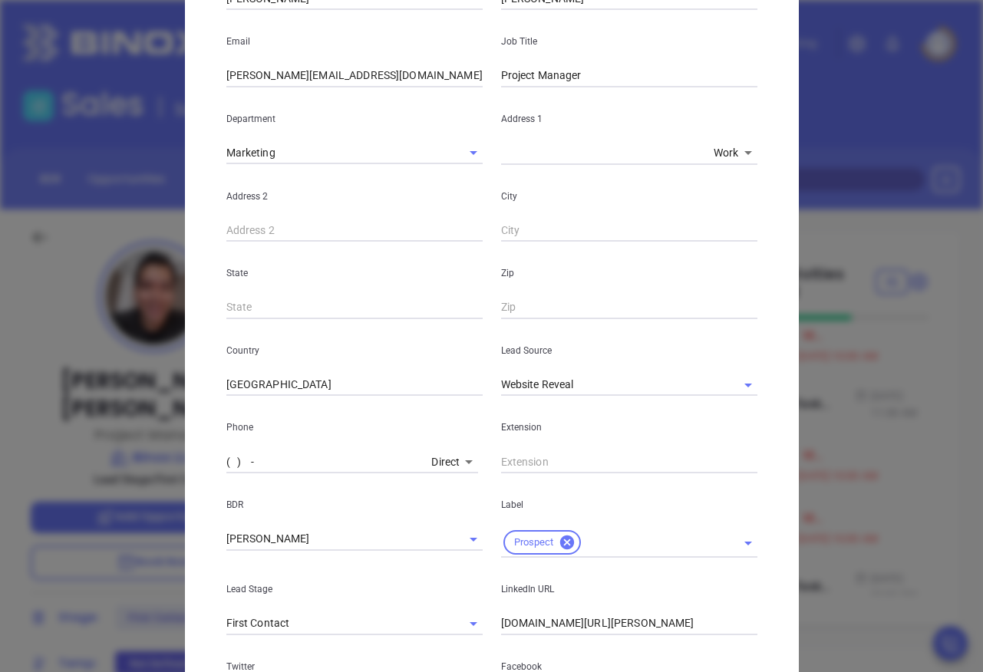
click at [304, 467] on input "( ) -" at bounding box center [326, 461] width 200 height 23
paste input "516) 916-5752"
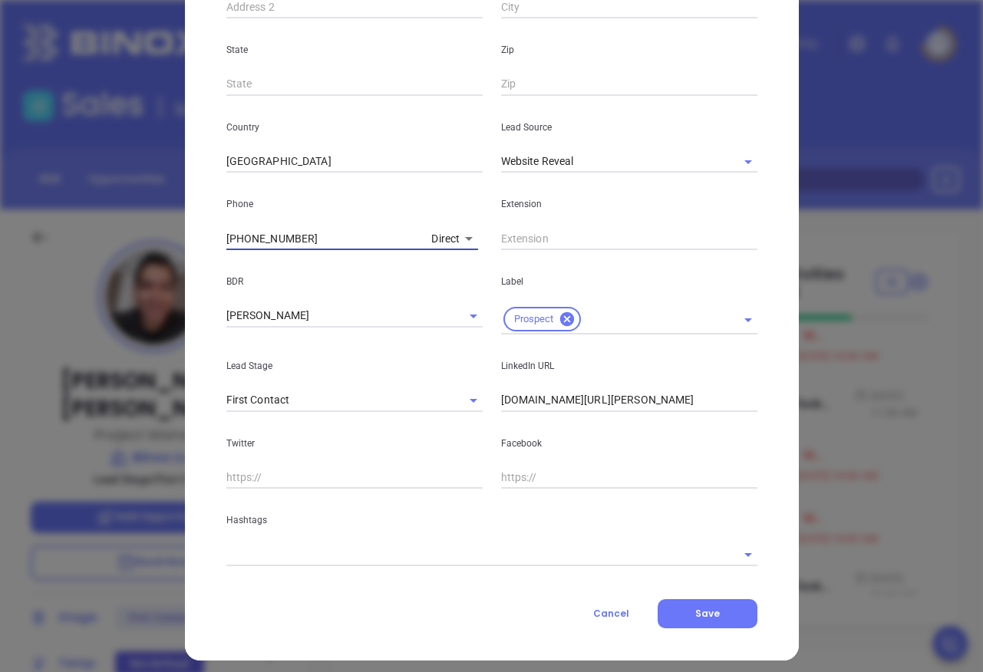
scroll to position [447, 0]
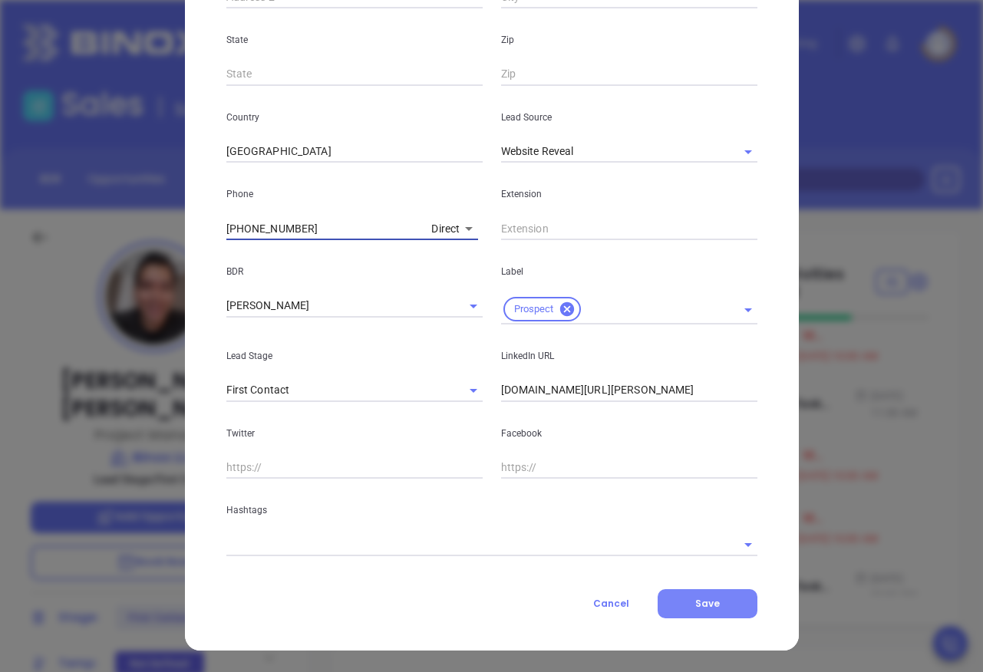
type input "[PHONE_NUMBER]"
click at [718, 609] on button "Save" at bounding box center [708, 603] width 100 height 29
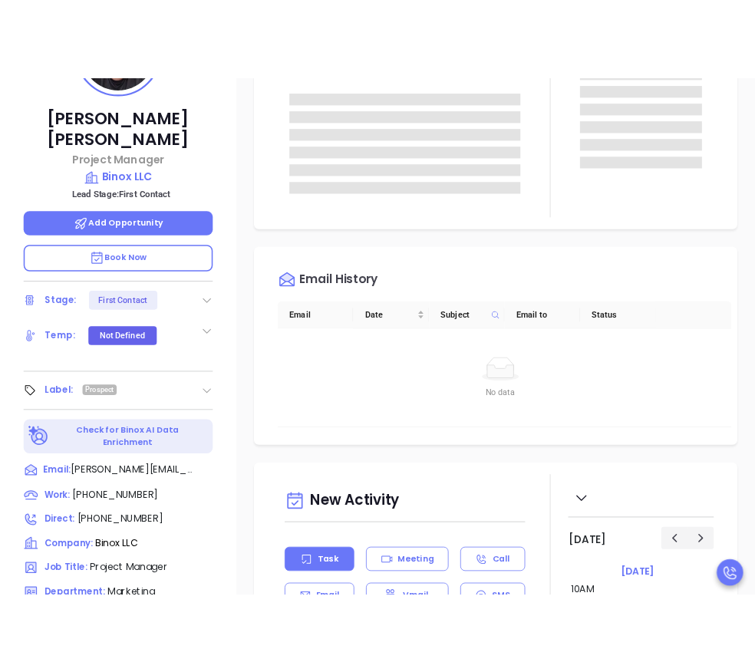
scroll to position [333, 0]
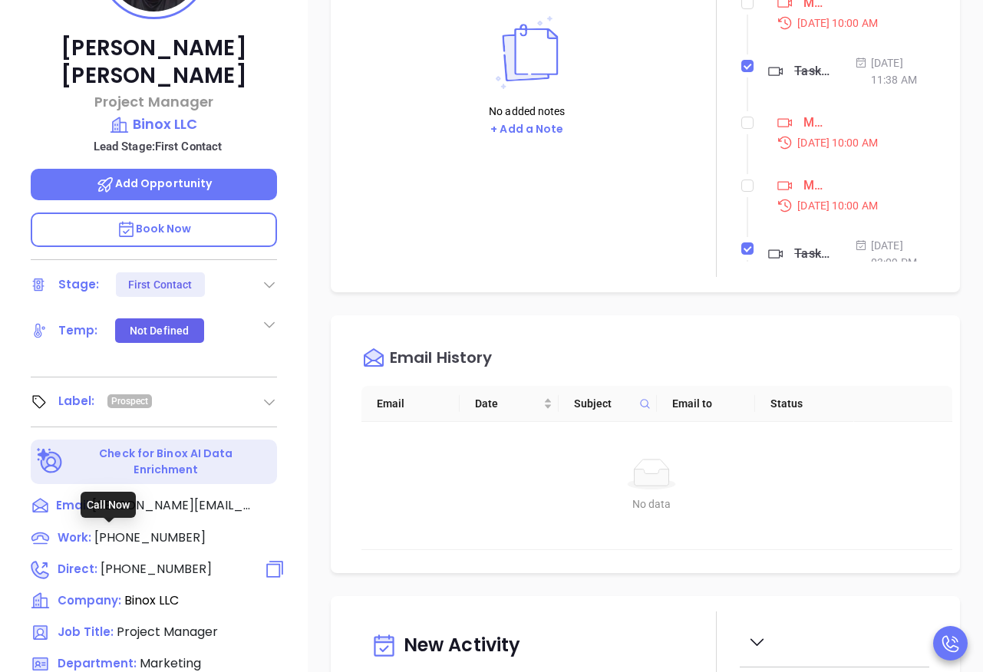
click at [81, 561] on span "Direct :" at bounding box center [78, 569] width 40 height 16
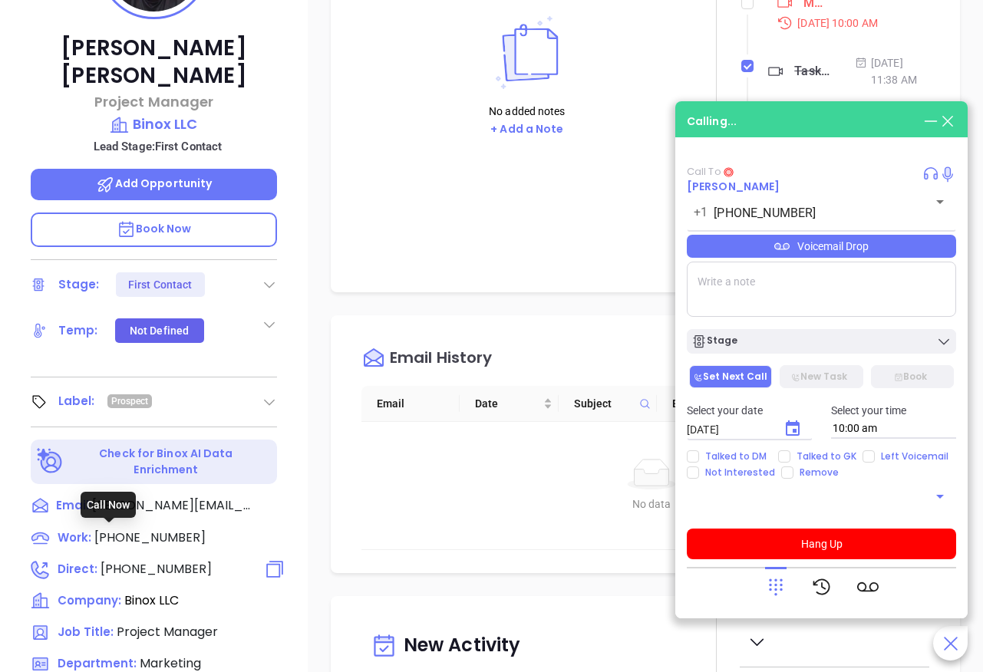
type input "[PHONE_NUMBER]"
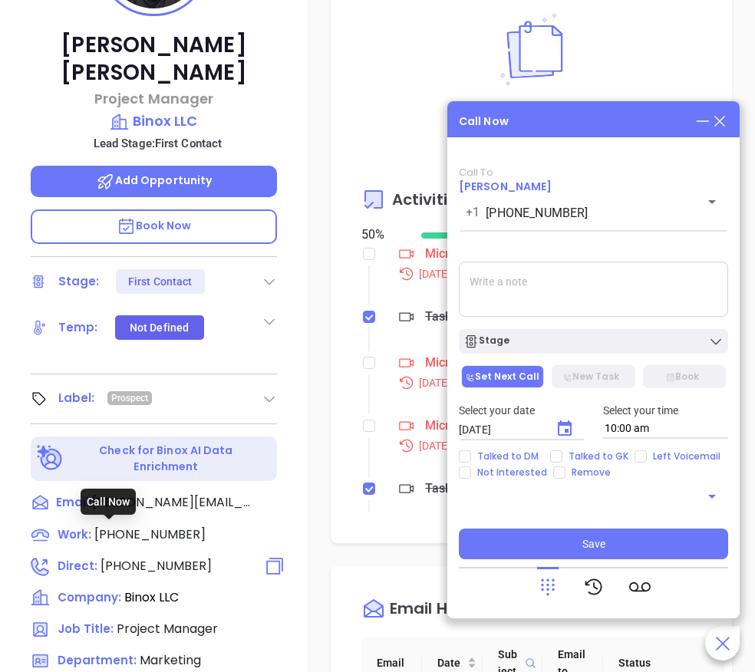
click at [87, 558] on span "Direct :" at bounding box center [78, 566] width 40 height 16
click at [78, 558] on span "Direct :" at bounding box center [78, 566] width 40 height 16
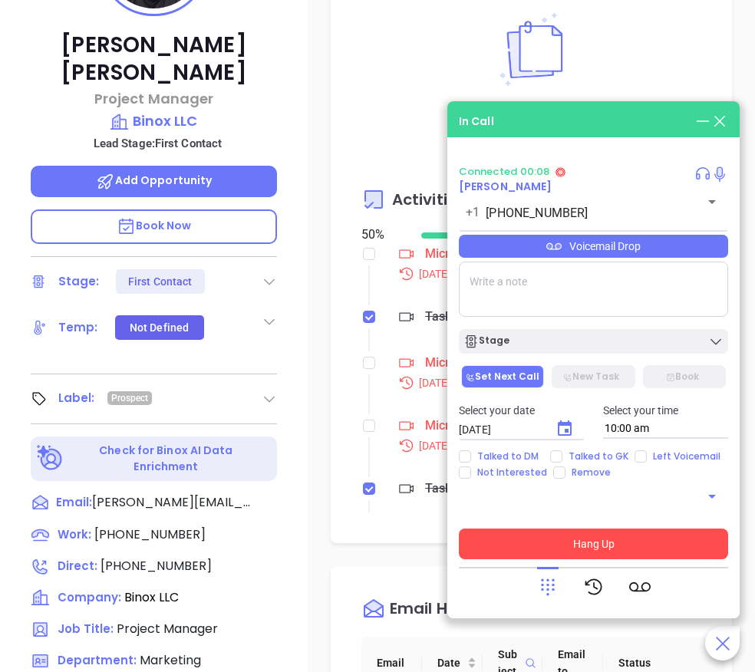
click at [622, 546] on button "Hang Up" at bounding box center [593, 544] width 269 height 31
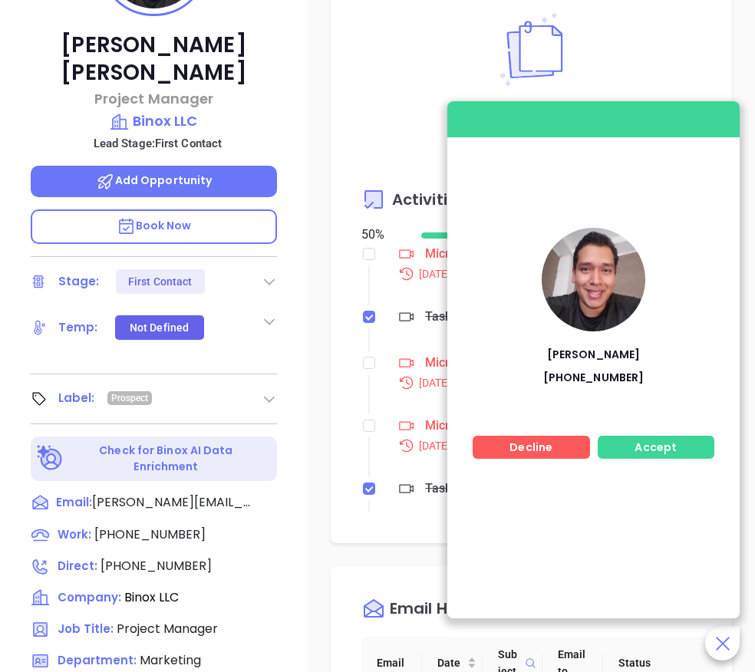
click at [665, 454] on span "Accept" at bounding box center [656, 447] width 42 height 15
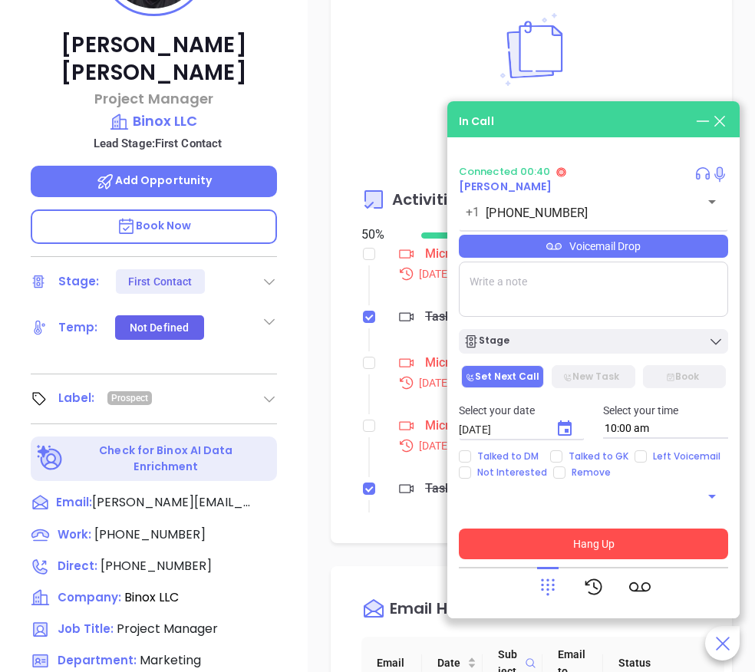
click at [594, 548] on button "Hang Up" at bounding box center [593, 544] width 269 height 31
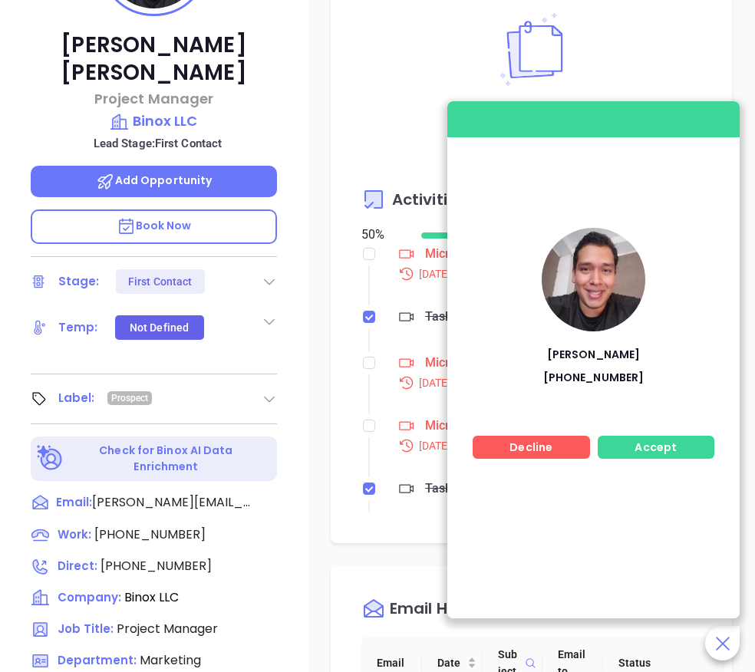
click at [666, 450] on span "Accept" at bounding box center [656, 447] width 42 height 15
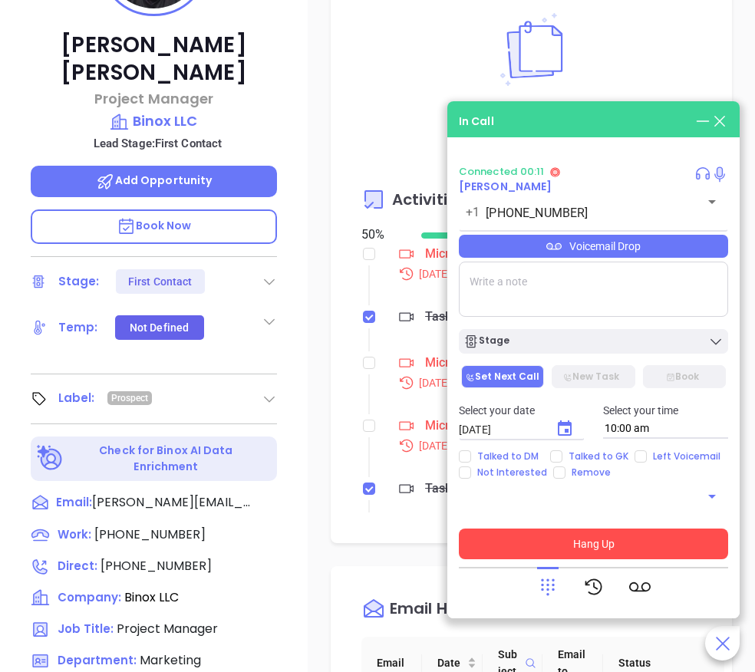
click at [600, 546] on button "Hang Up" at bounding box center [593, 544] width 269 height 31
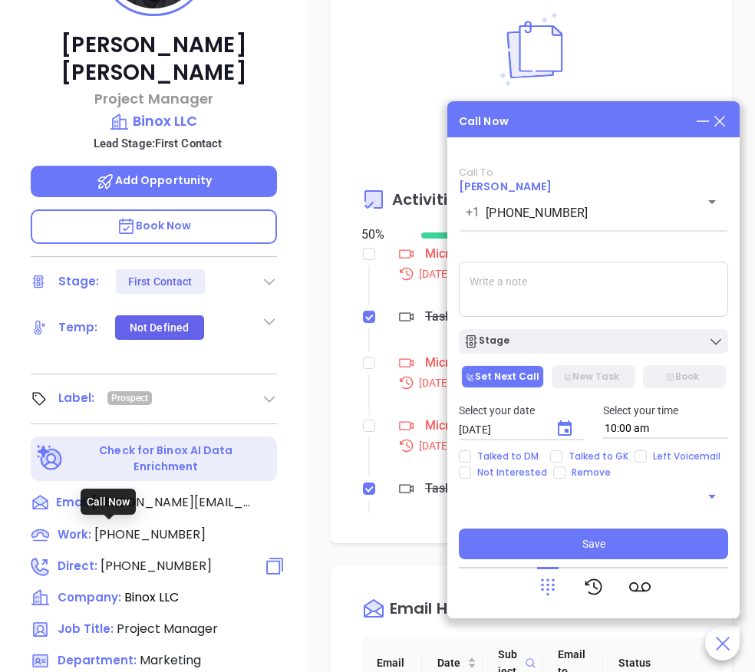
click at [87, 558] on span "Direct :" at bounding box center [78, 566] width 40 height 16
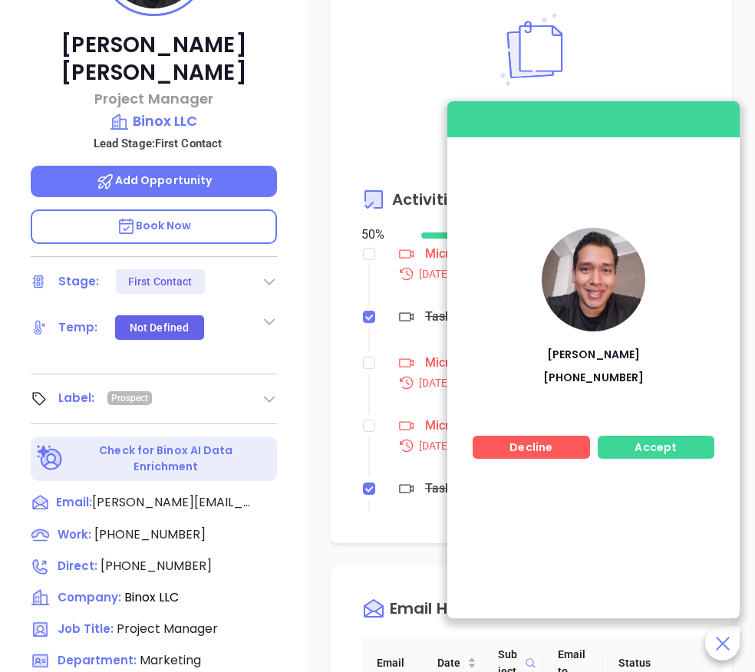
click at [675, 444] on div "Accept" at bounding box center [656, 447] width 117 height 23
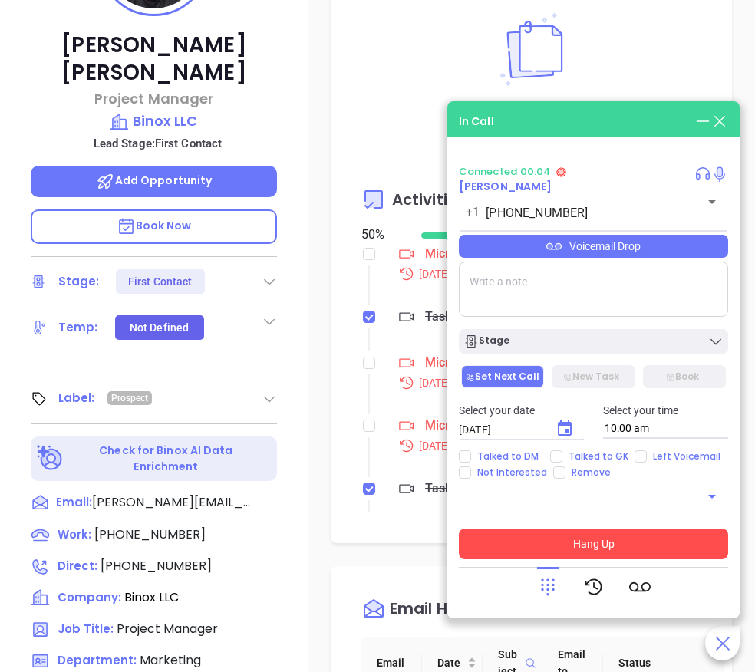
click at [606, 549] on button "Hang Up" at bounding box center [593, 544] width 269 height 31
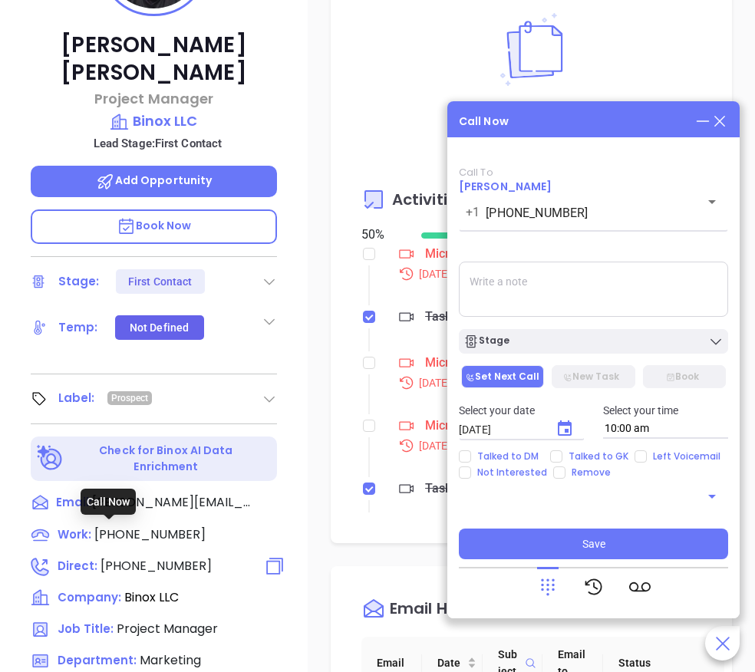
click at [89, 558] on span "Direct :" at bounding box center [78, 566] width 40 height 16
